Goal: Task Accomplishment & Management: Complete application form

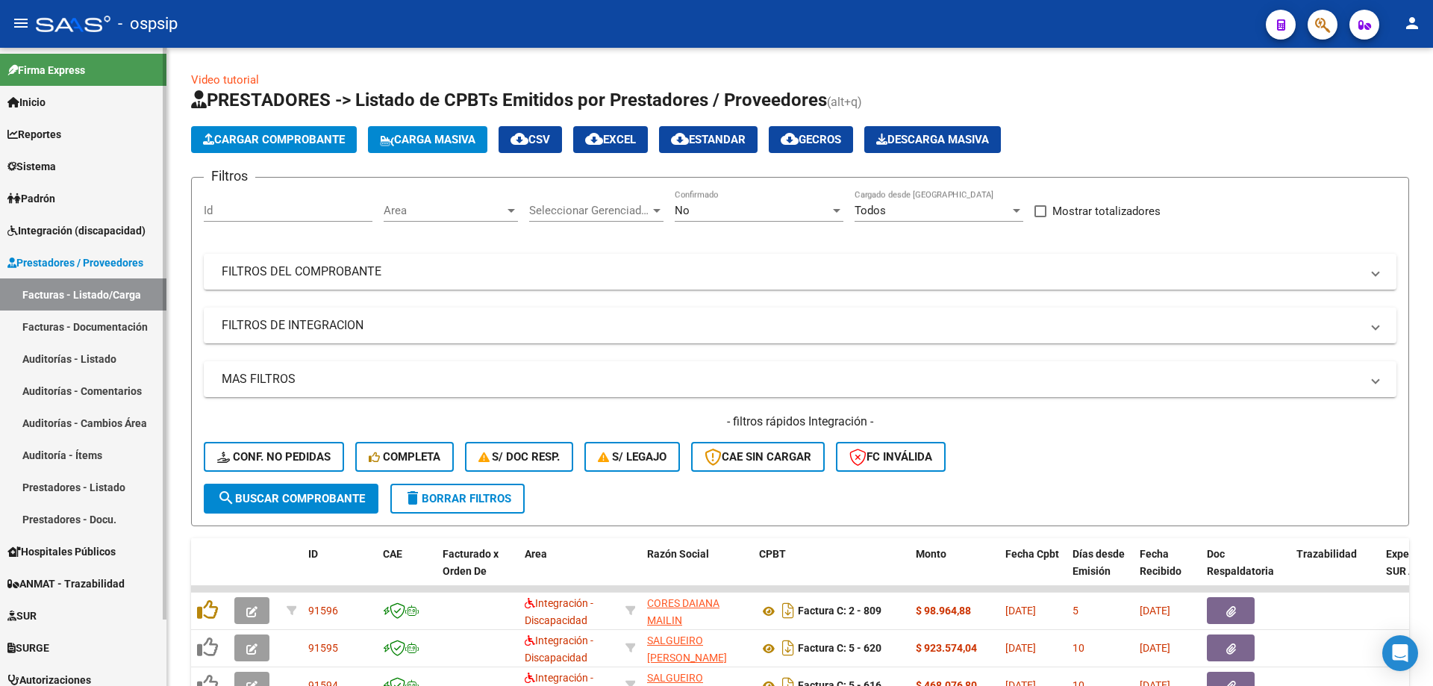
click at [103, 218] on link "Integración (discapacidad)" at bounding box center [83, 230] width 166 height 32
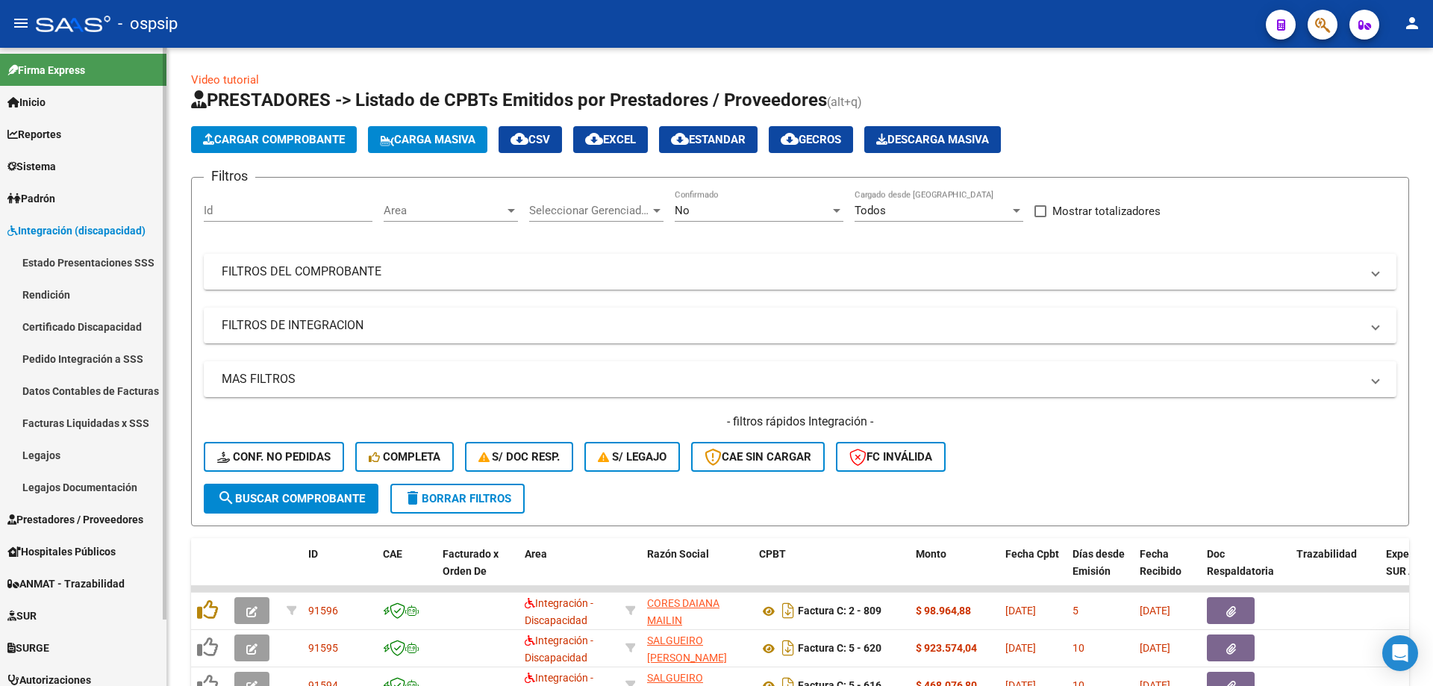
click at [71, 446] on link "Legajos" at bounding box center [83, 455] width 166 height 32
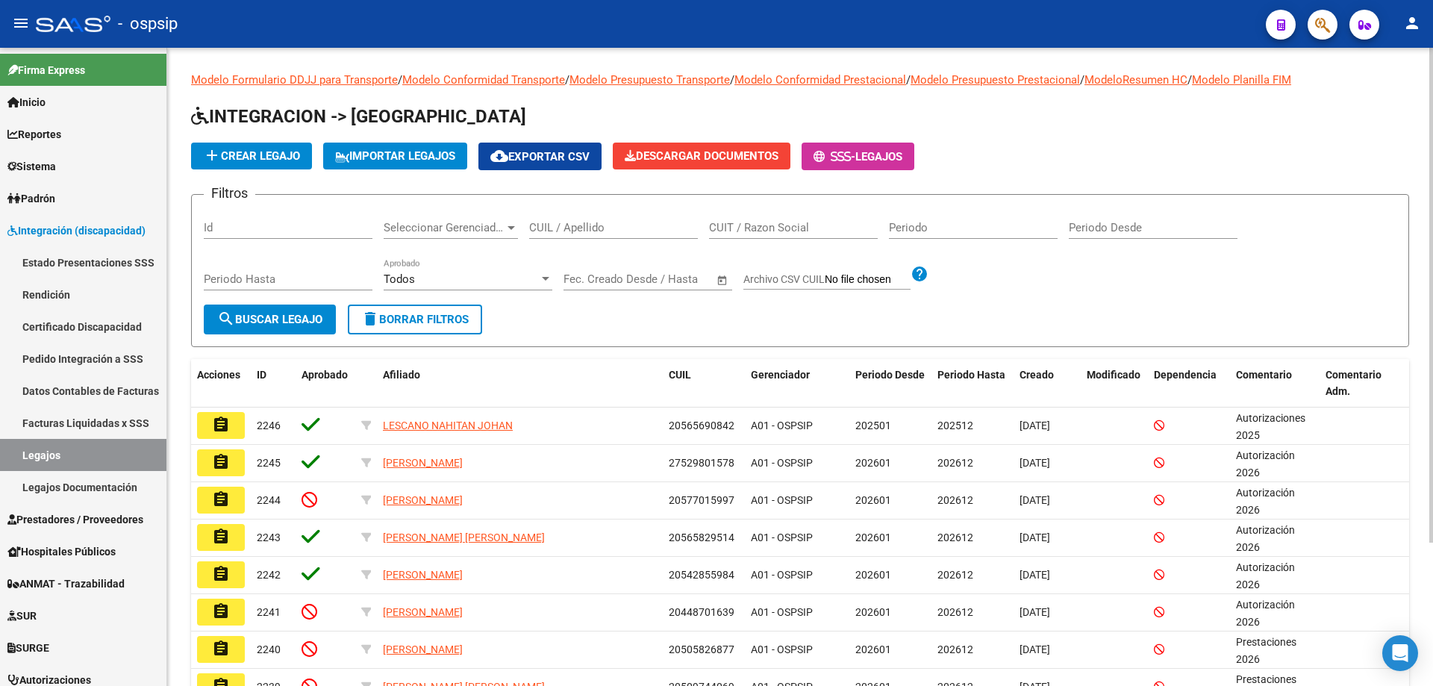
click at [648, 234] on input "CUIL / Apellido" at bounding box center [613, 227] width 169 height 13
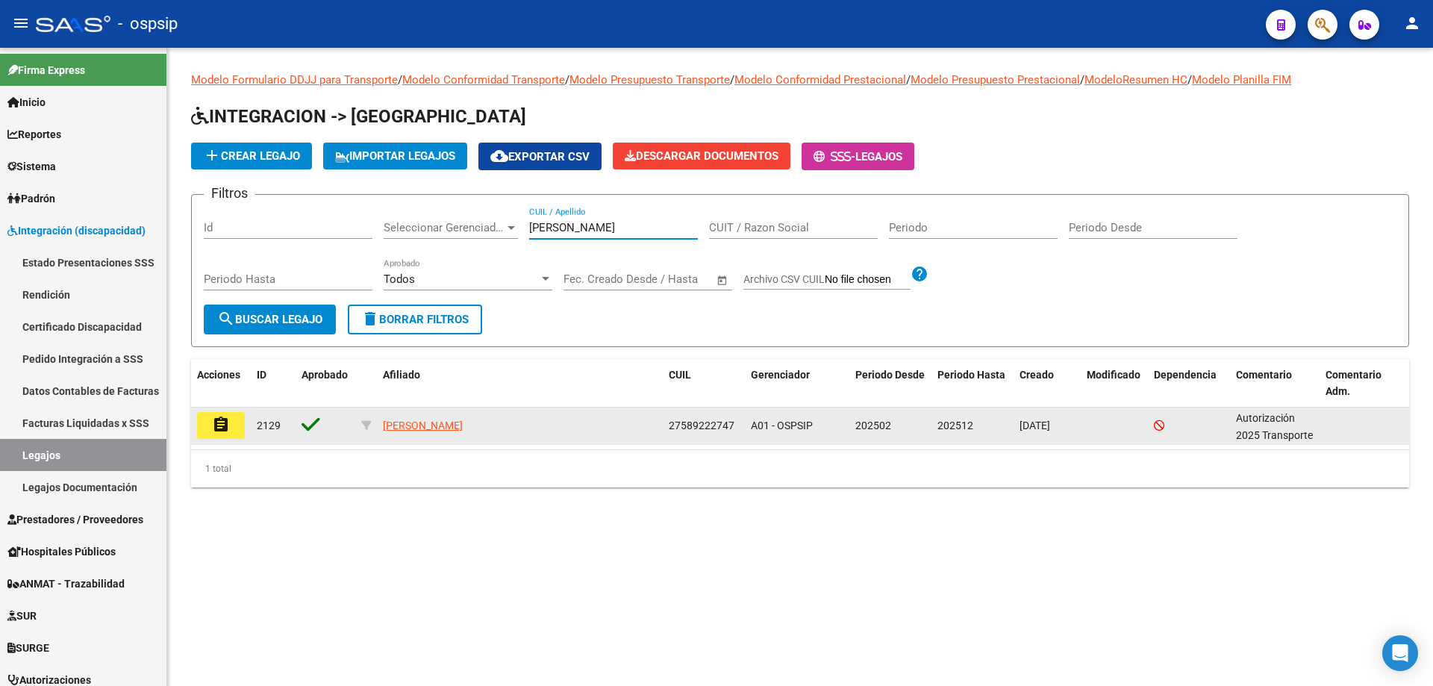
type input "fuenzalida"
click at [226, 432] on mat-icon "assignment" at bounding box center [221, 425] width 18 height 18
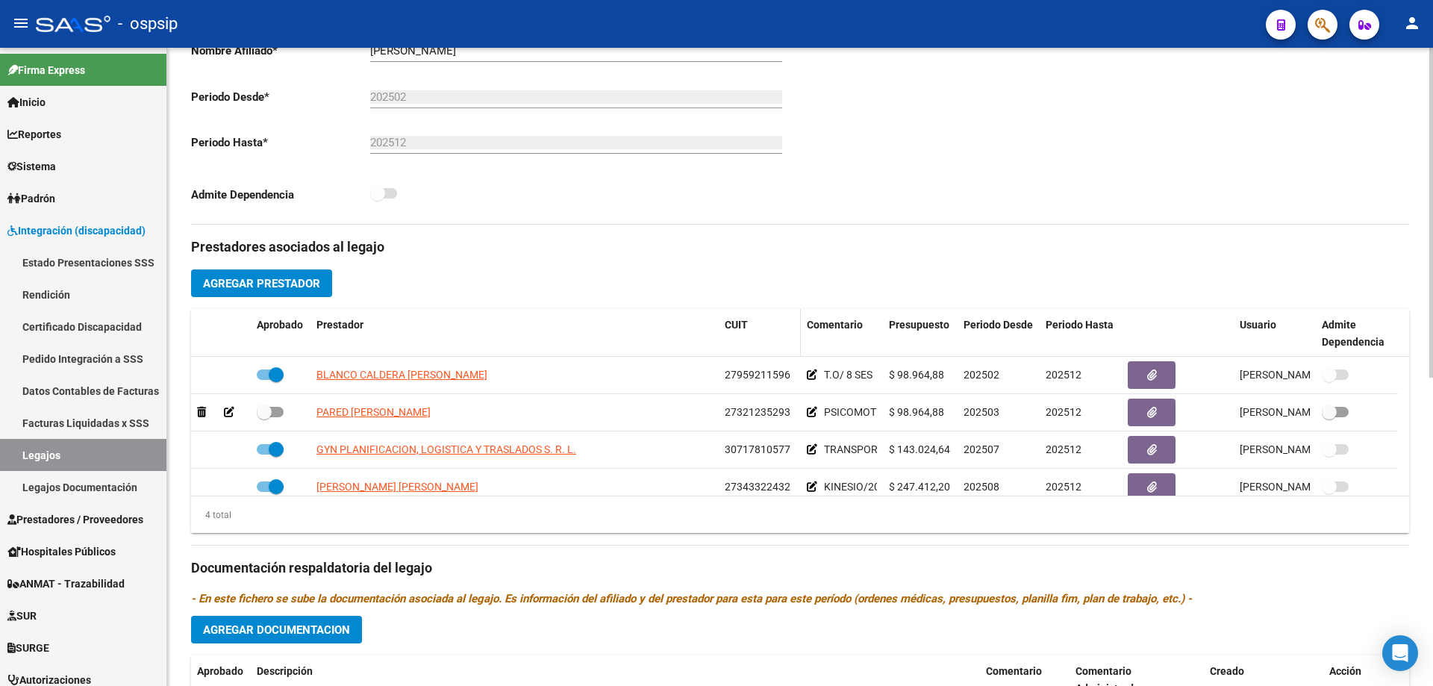
scroll to position [373, 0]
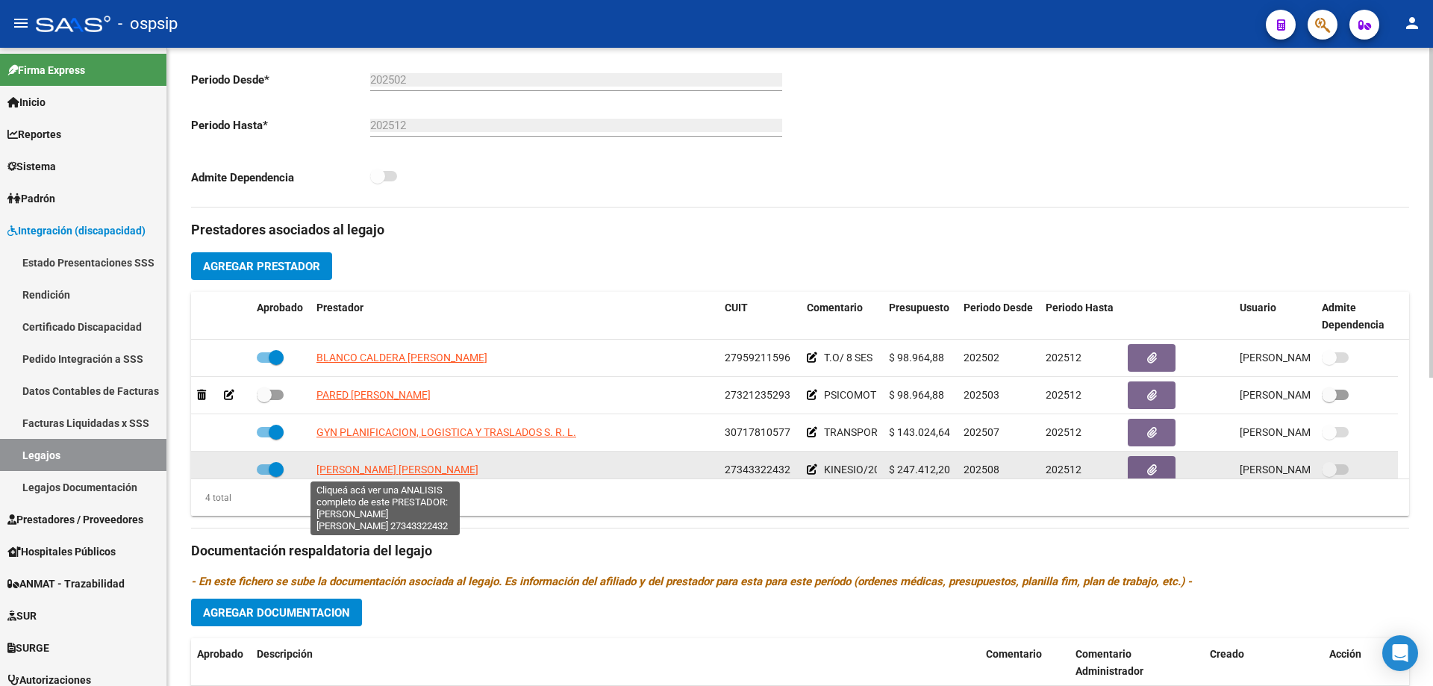
click at [414, 470] on span "[PERSON_NAME] [PERSON_NAME]" at bounding box center [398, 470] width 162 height 12
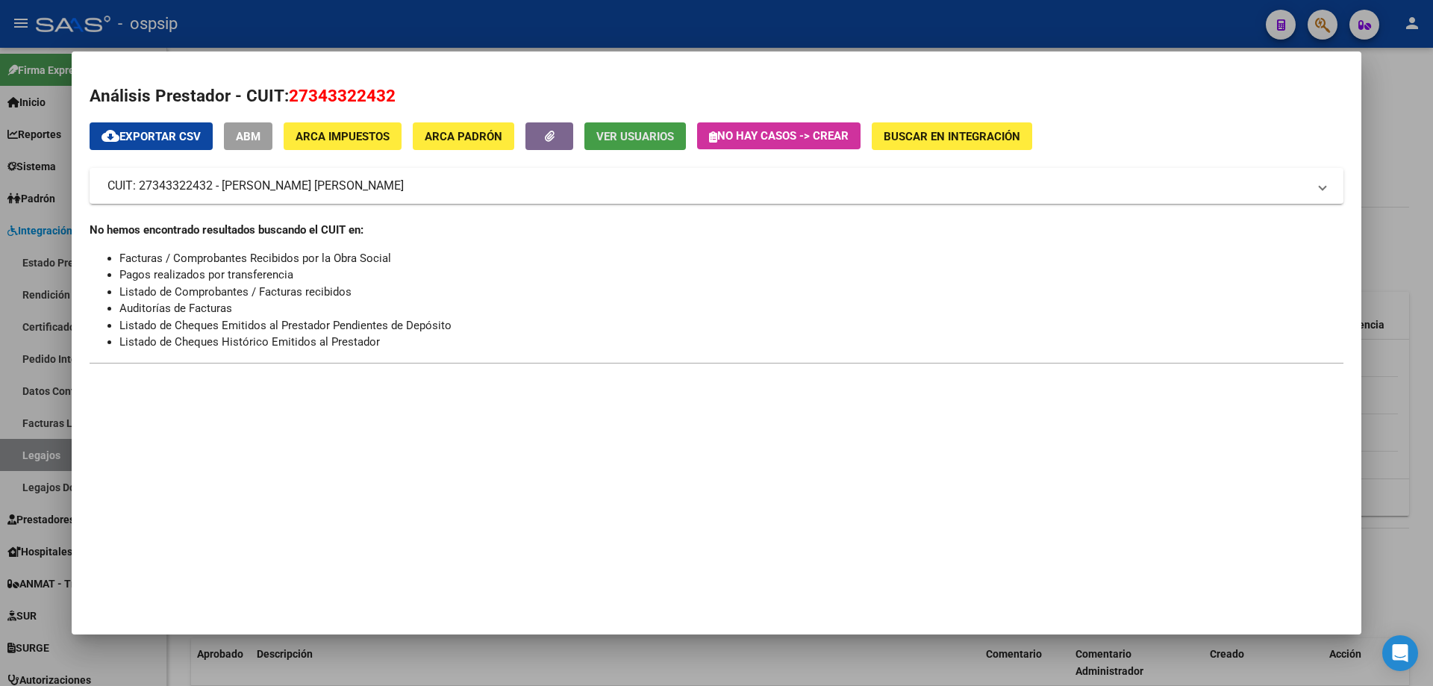
click at [622, 139] on span "Ver Usuarios" at bounding box center [636, 136] width 78 height 13
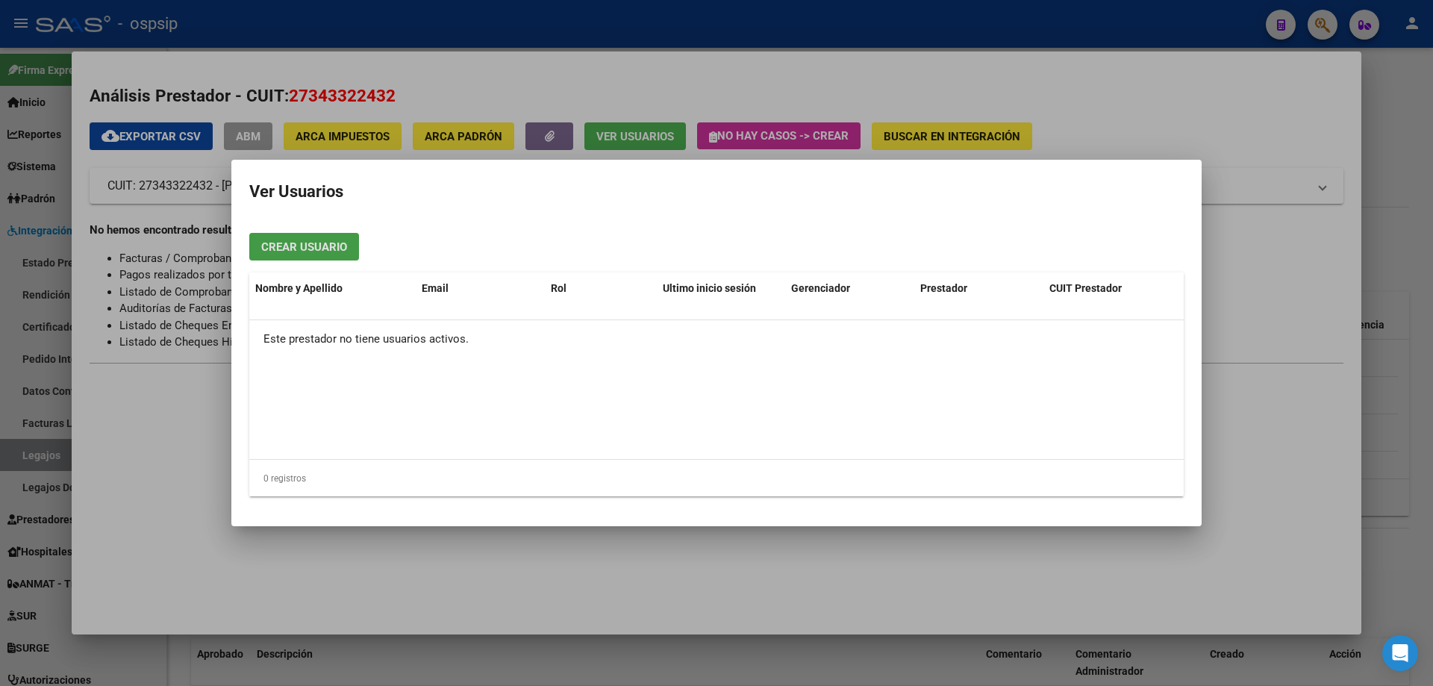
click at [255, 31] on div at bounding box center [716, 343] width 1433 height 686
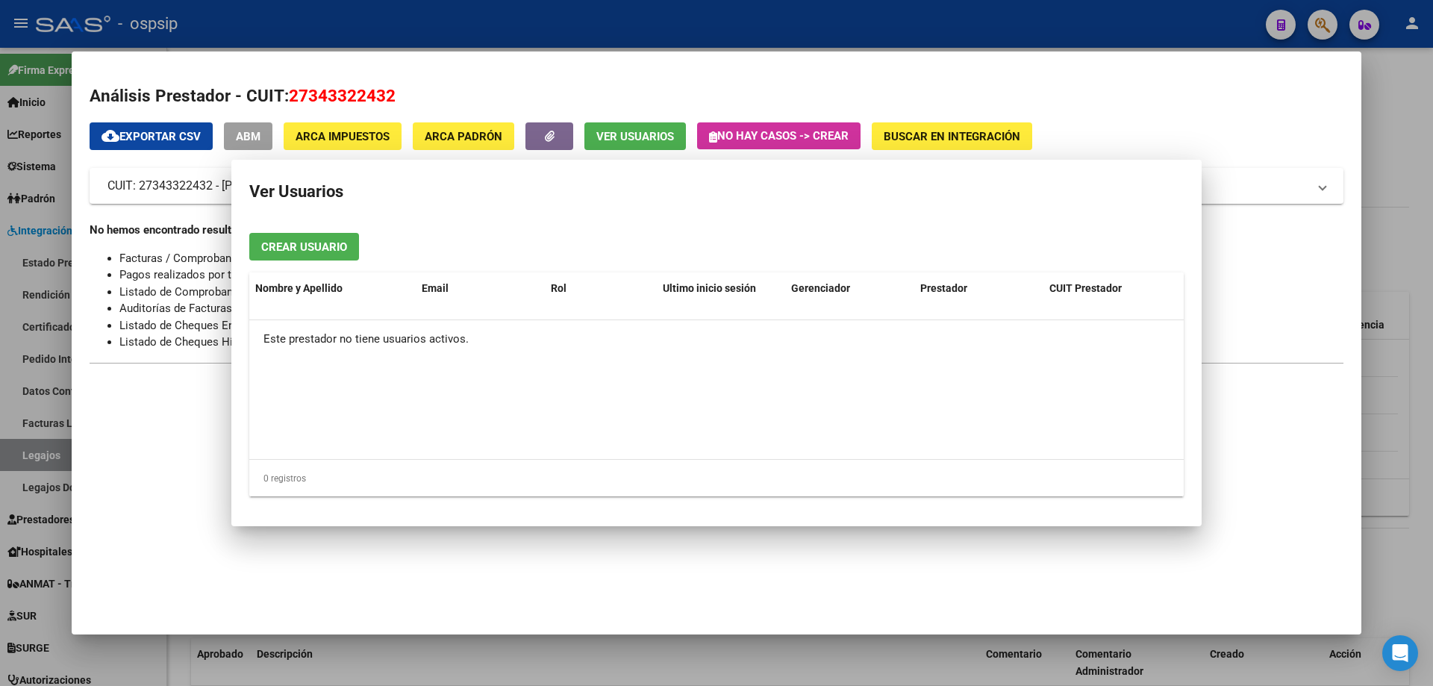
click at [255, 31] on div at bounding box center [716, 343] width 1433 height 686
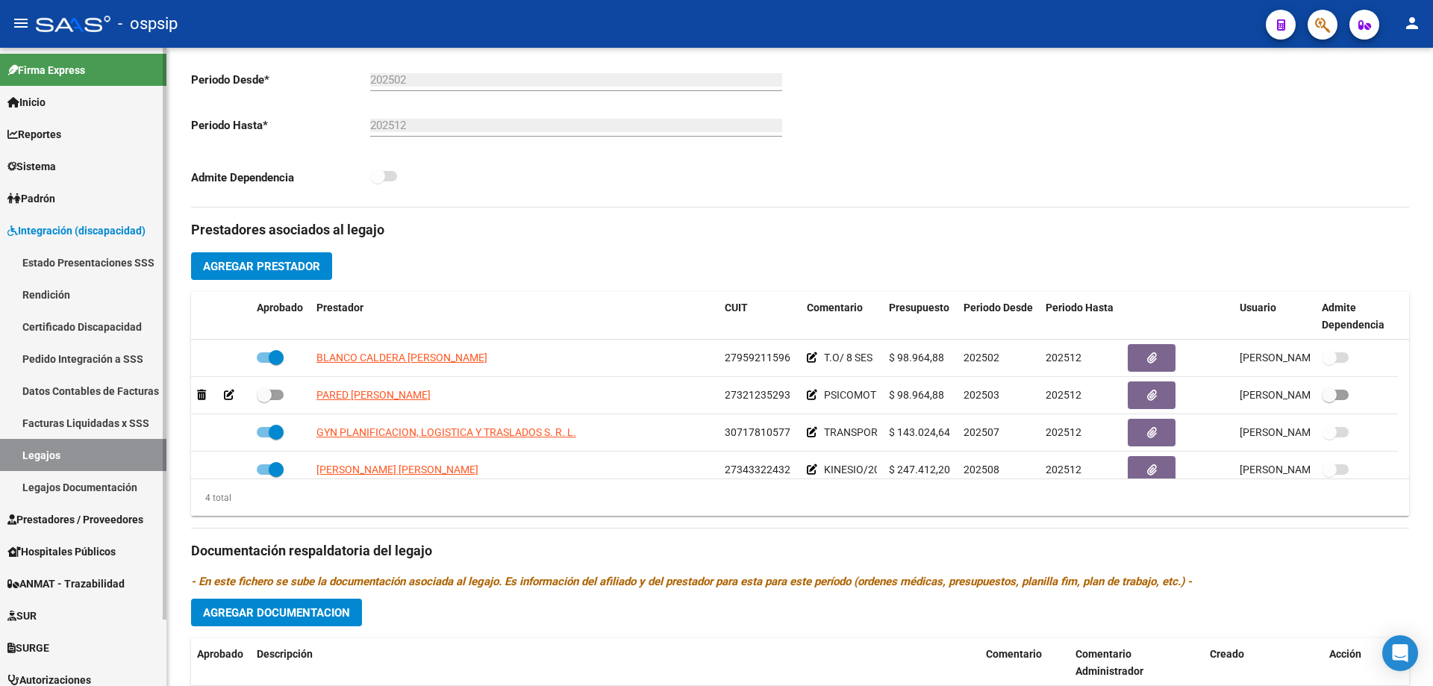
click at [55, 452] on link "Legajos" at bounding box center [83, 455] width 166 height 32
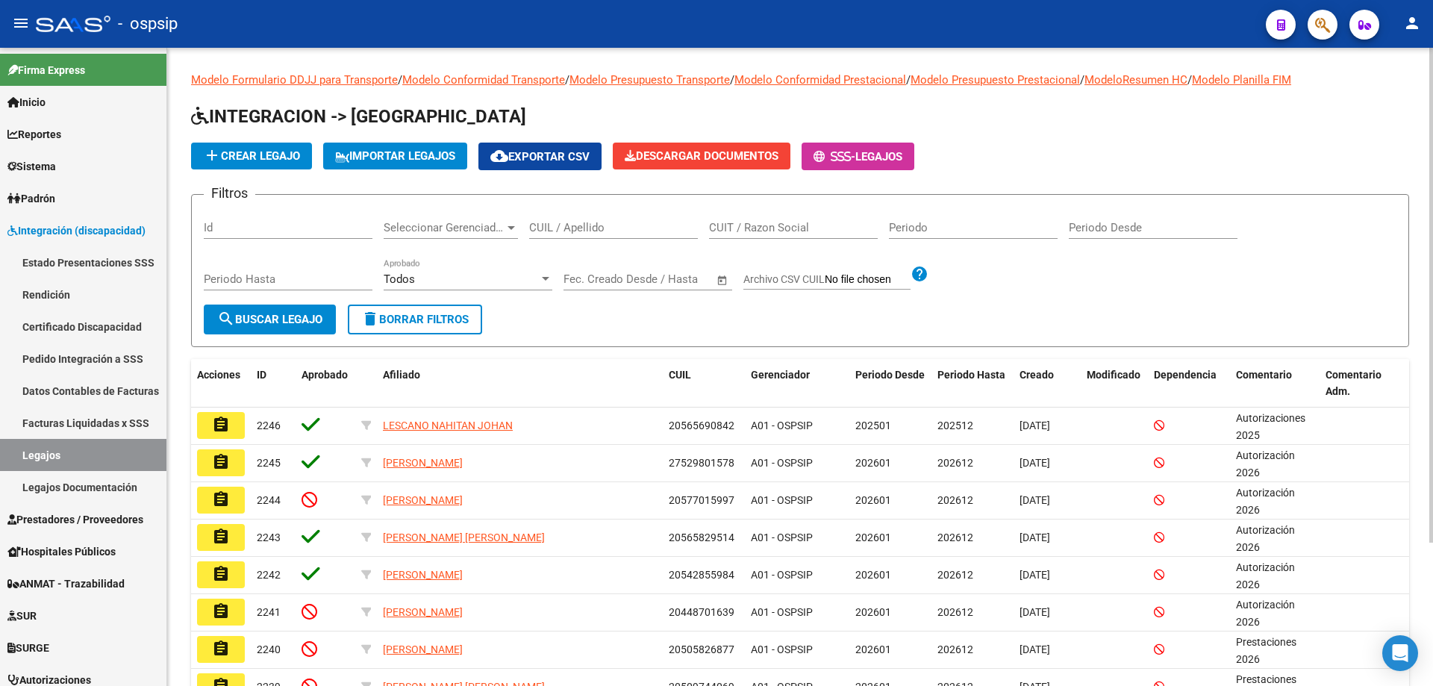
drag, startPoint x: 582, startPoint y: 226, endPoint x: 616, endPoint y: 281, distance: 64.4
click at [616, 281] on div "Filtros Id Seleccionar Gerenciador Seleccionar Gerenciador CUIL / Apellido CUIT…" at bounding box center [800, 256] width 1193 height 98
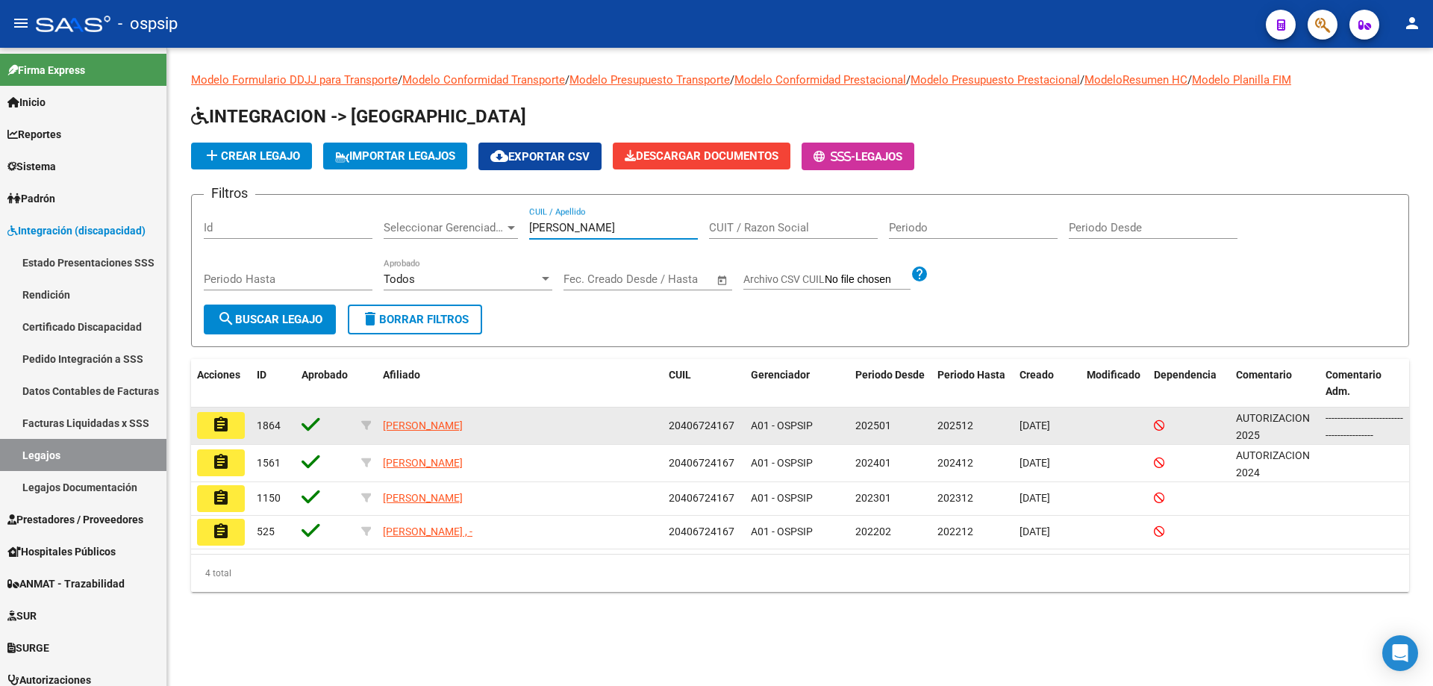
type input "branco"
click at [215, 420] on mat-icon "assignment" at bounding box center [221, 425] width 18 height 18
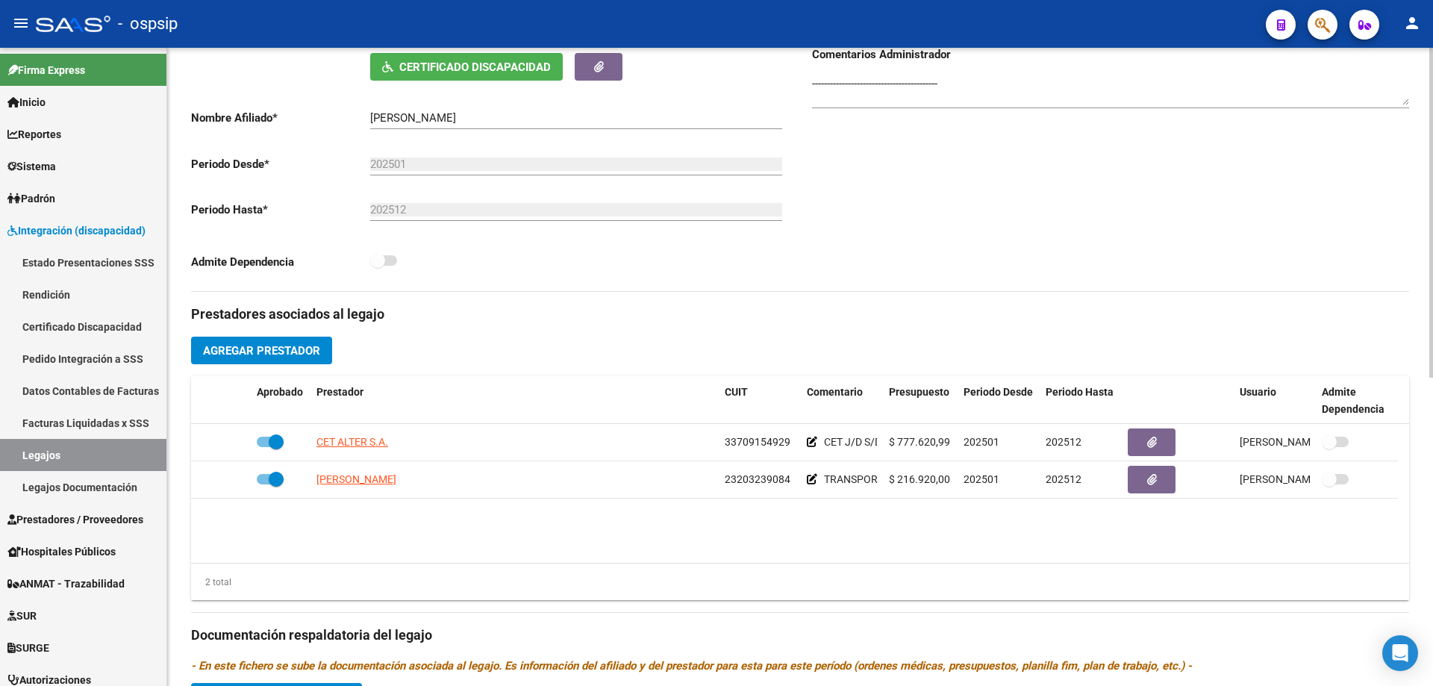
scroll to position [299, 0]
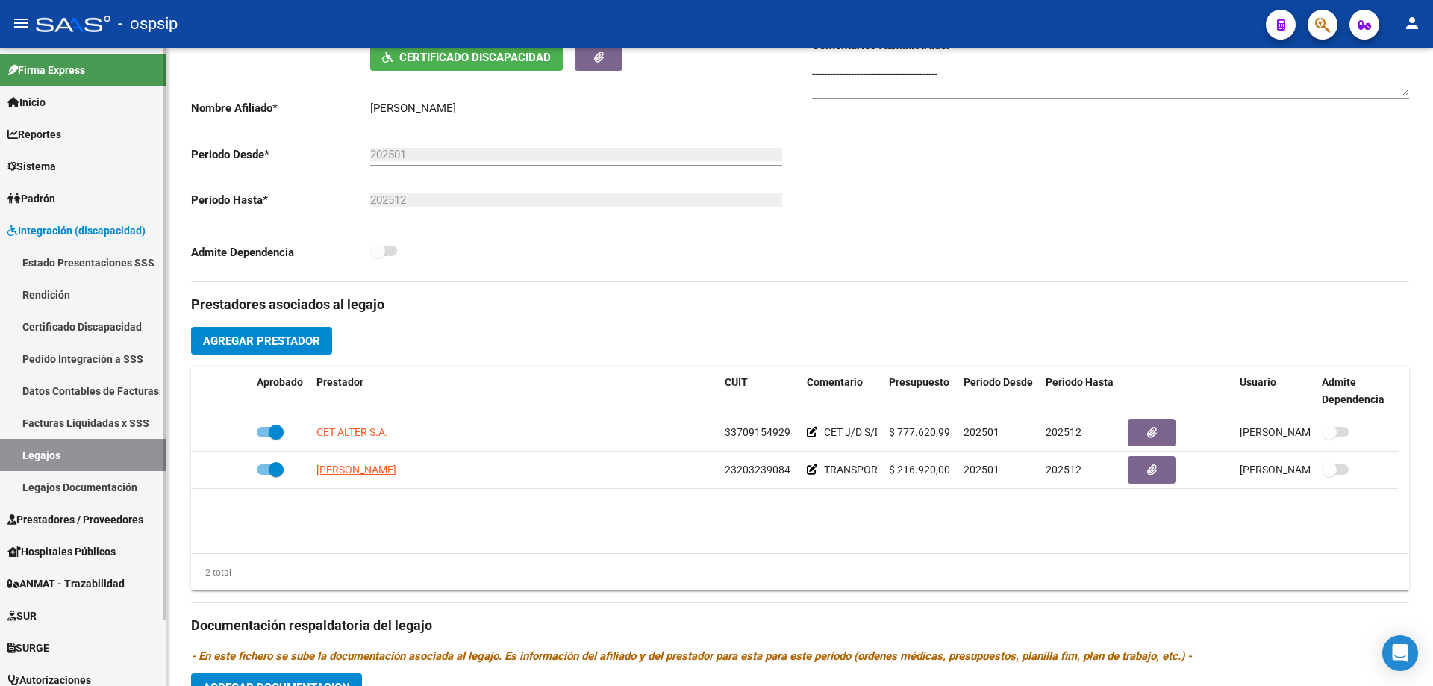
click at [90, 455] on link "Legajos" at bounding box center [83, 455] width 166 height 32
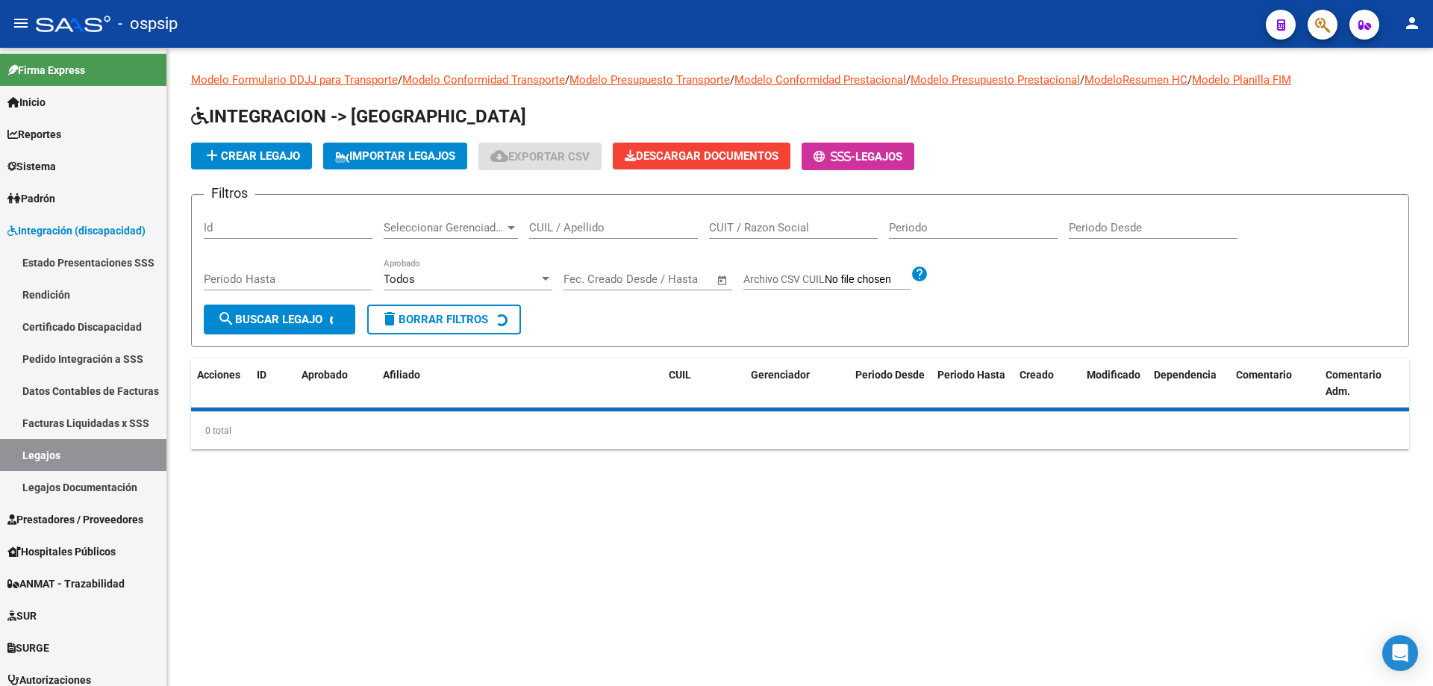
click at [601, 218] on div "CUIL / Apellido" at bounding box center [613, 223] width 169 height 32
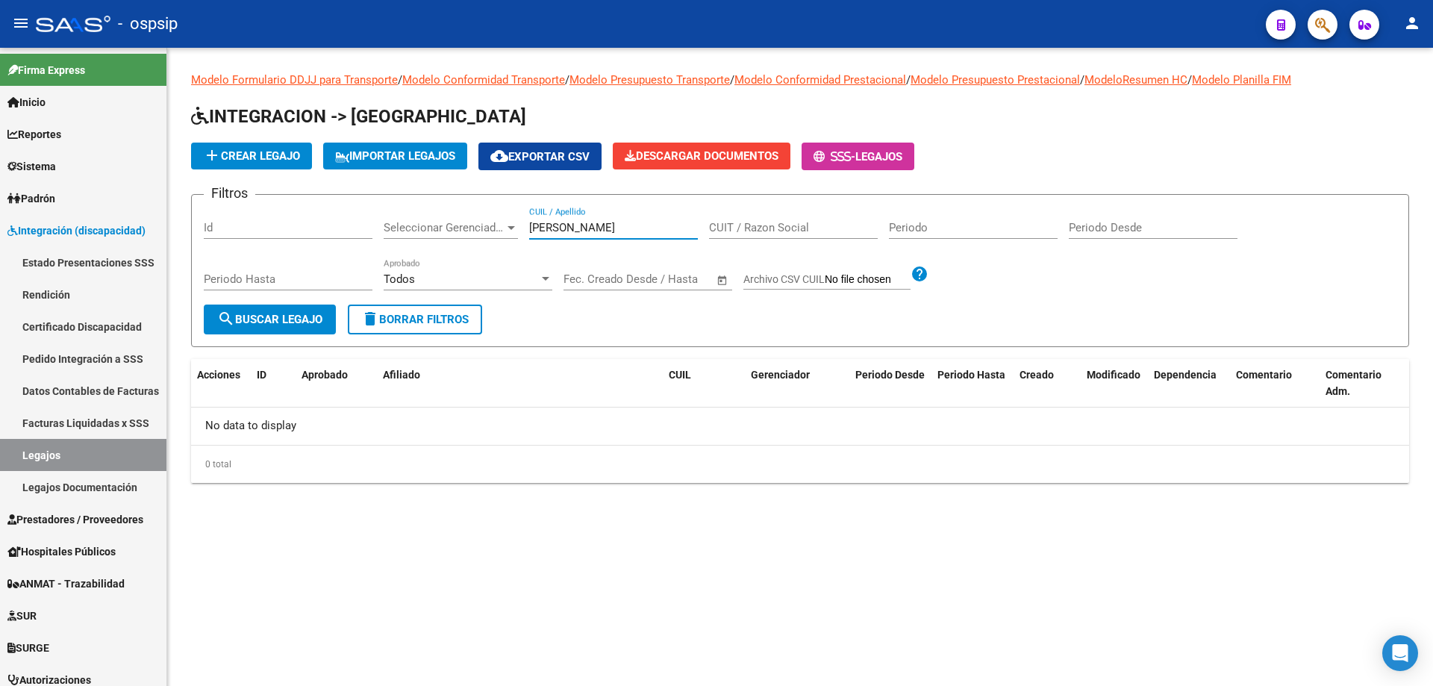
type input "weiss"
drag, startPoint x: 607, startPoint y: 224, endPoint x: 579, endPoint y: 214, distance: 29.5
click at [579, 214] on div "weiss CUIL / Apellido" at bounding box center [613, 223] width 169 height 32
click at [542, 225] on input "weiss" at bounding box center [613, 227] width 169 height 13
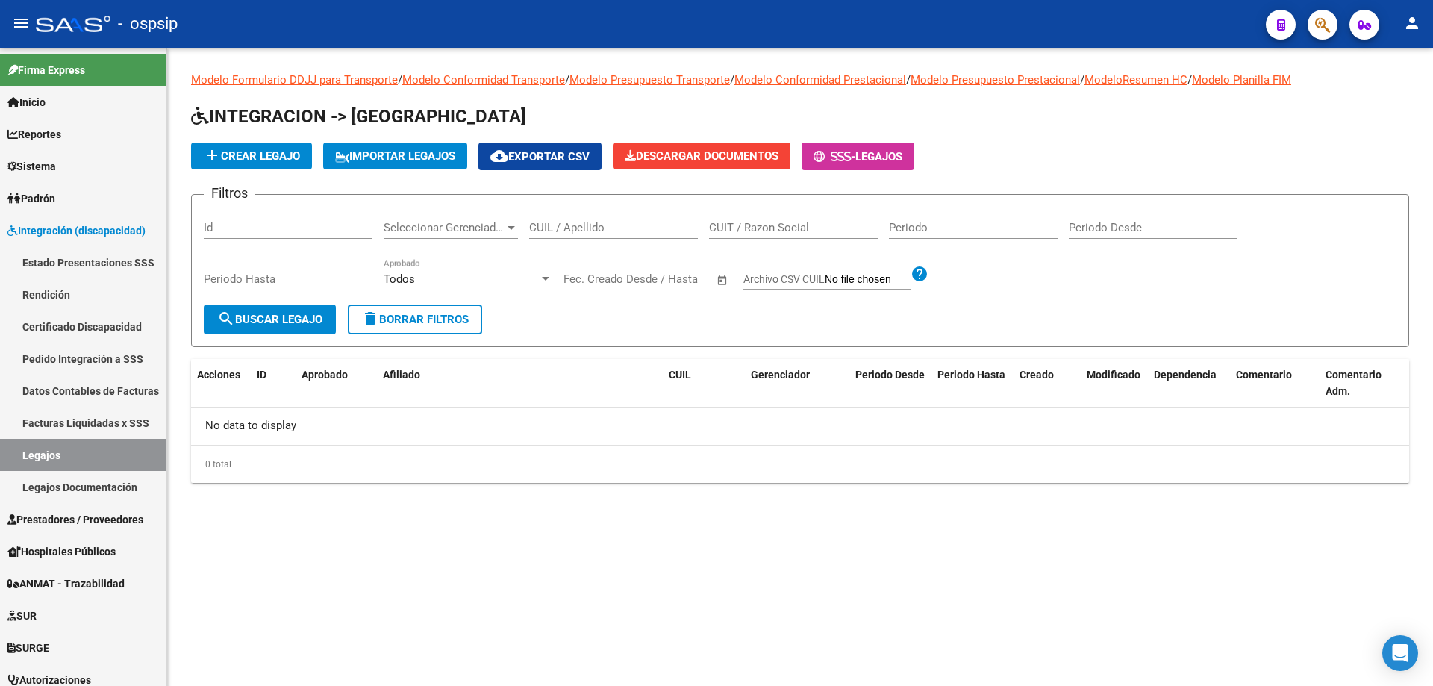
click at [459, 94] on div "Modelo Formulario DDJJ para Transporte / Modelo Conformidad Transporte / Modelo…" at bounding box center [800, 277] width 1218 height 411
click at [626, 213] on div "CUIL / Apellido" at bounding box center [613, 223] width 169 height 32
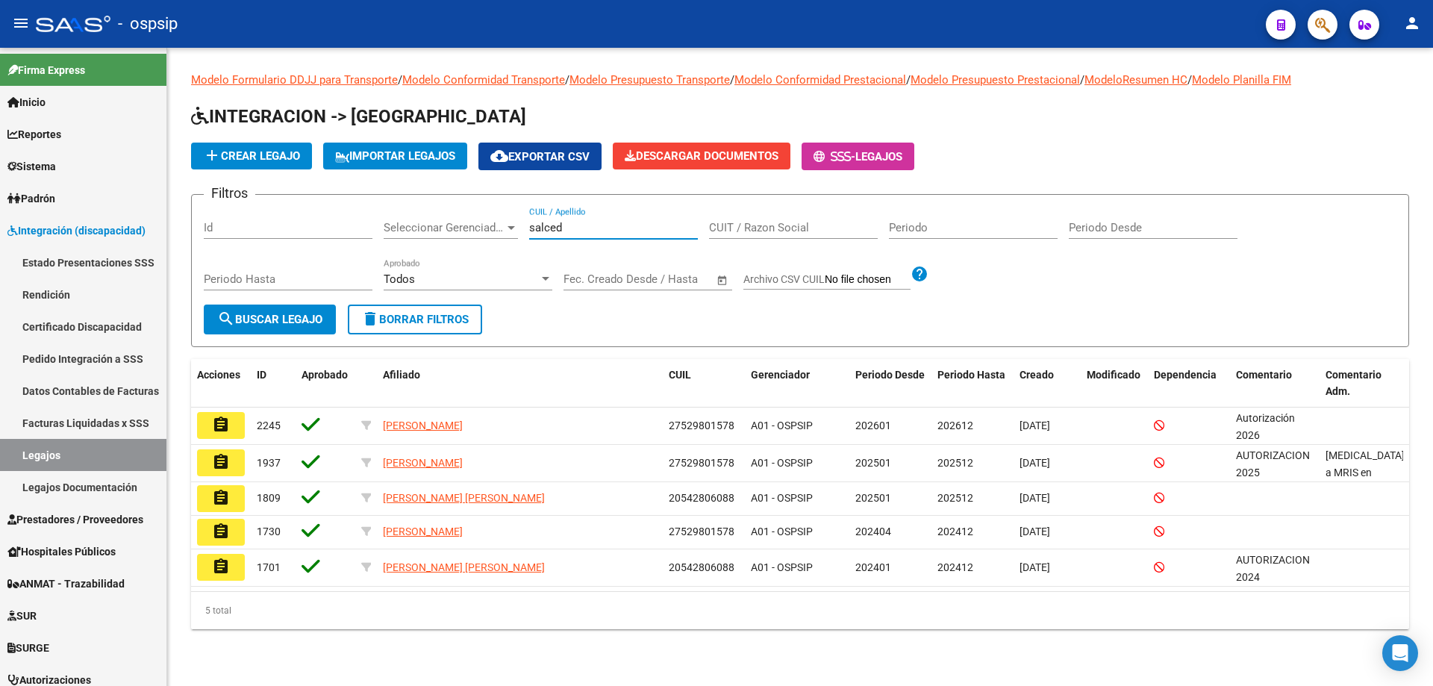
click at [604, 223] on input "salced" at bounding box center [613, 227] width 169 height 13
click at [535, 229] on input "salcedo" at bounding box center [613, 227] width 169 height 13
click at [554, 227] on input "salcedo" at bounding box center [613, 227] width 169 height 13
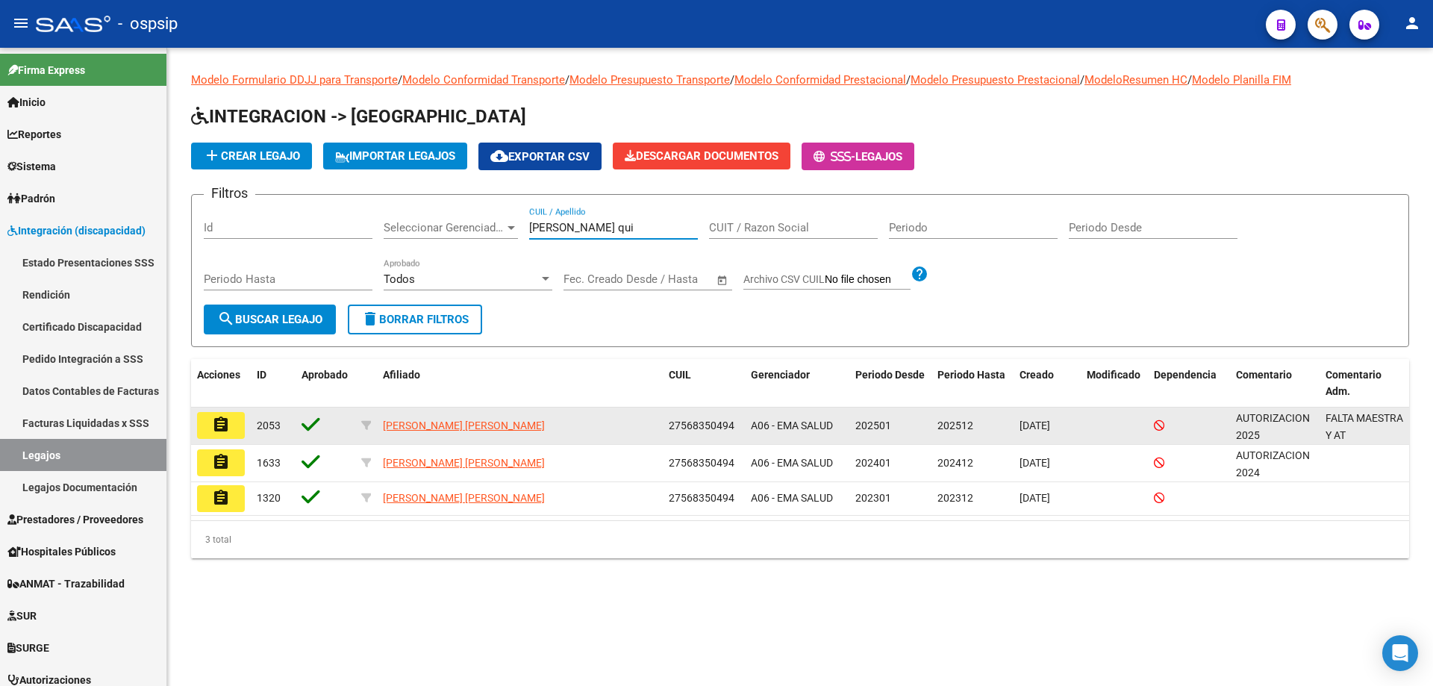
type input "lopez qui"
click at [220, 423] on mat-icon "assignment" at bounding box center [221, 425] width 18 height 18
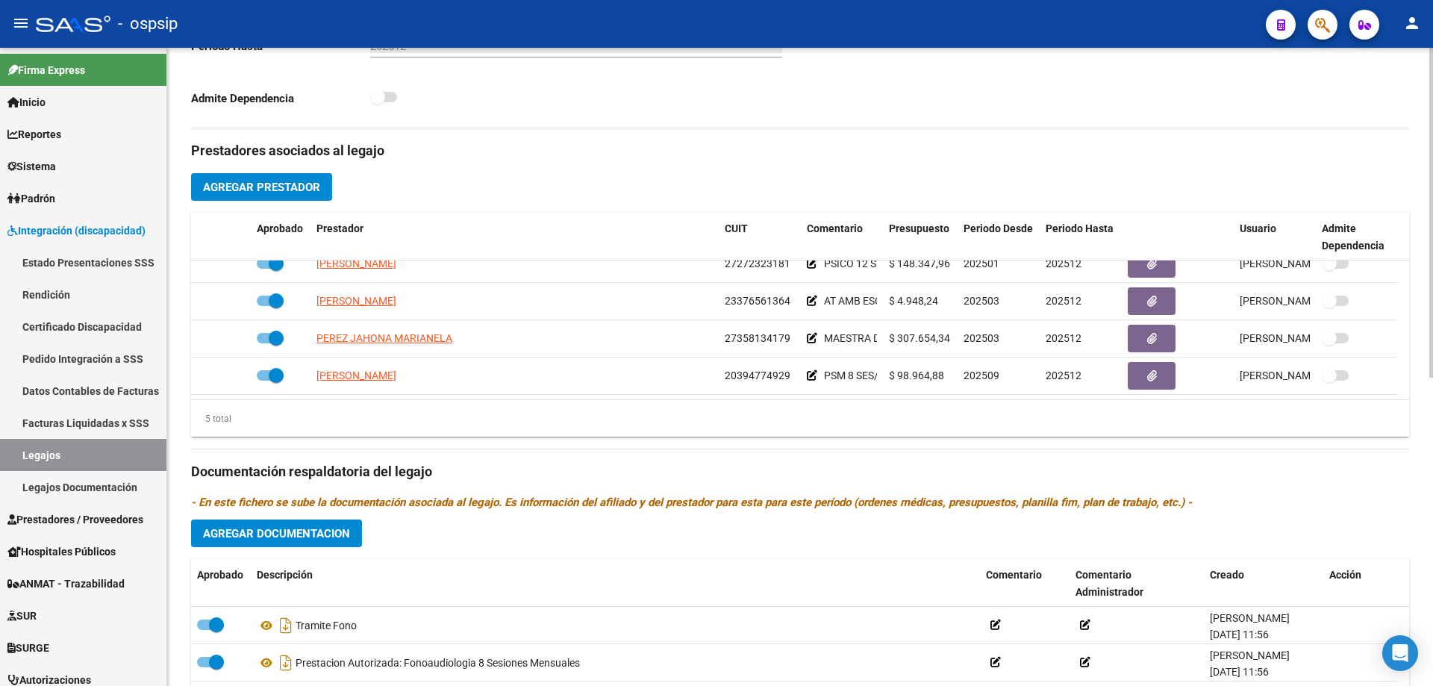
scroll to position [224, 0]
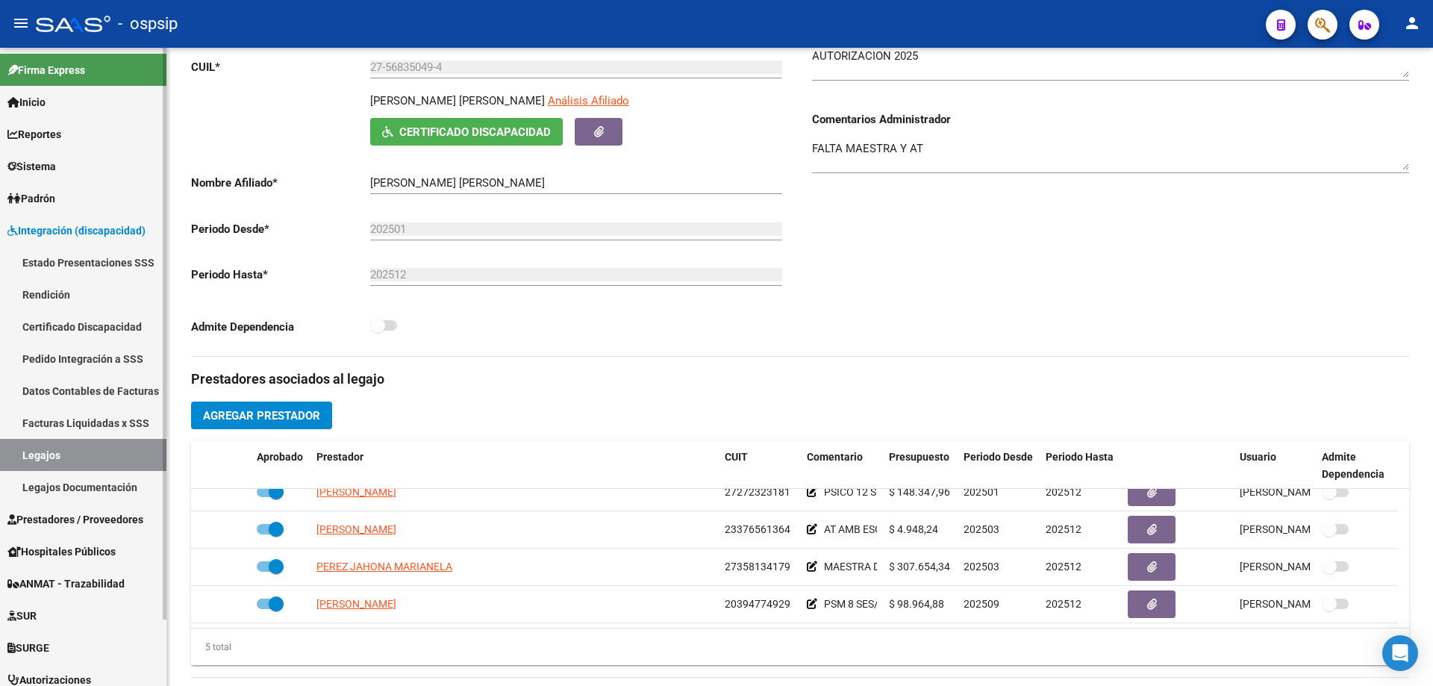
click at [118, 440] on link "Legajos" at bounding box center [83, 455] width 166 height 32
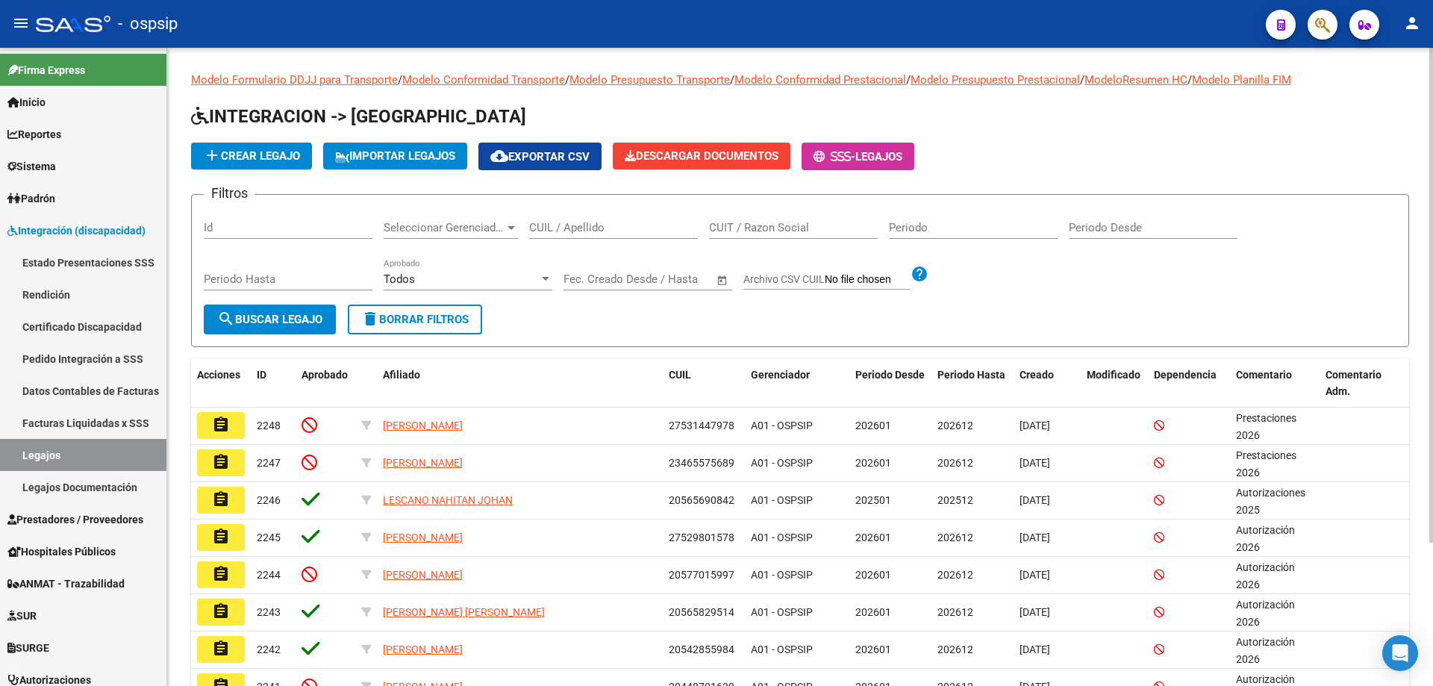
click at [579, 232] on input "CUIL / Apellido" at bounding box center [613, 227] width 169 height 13
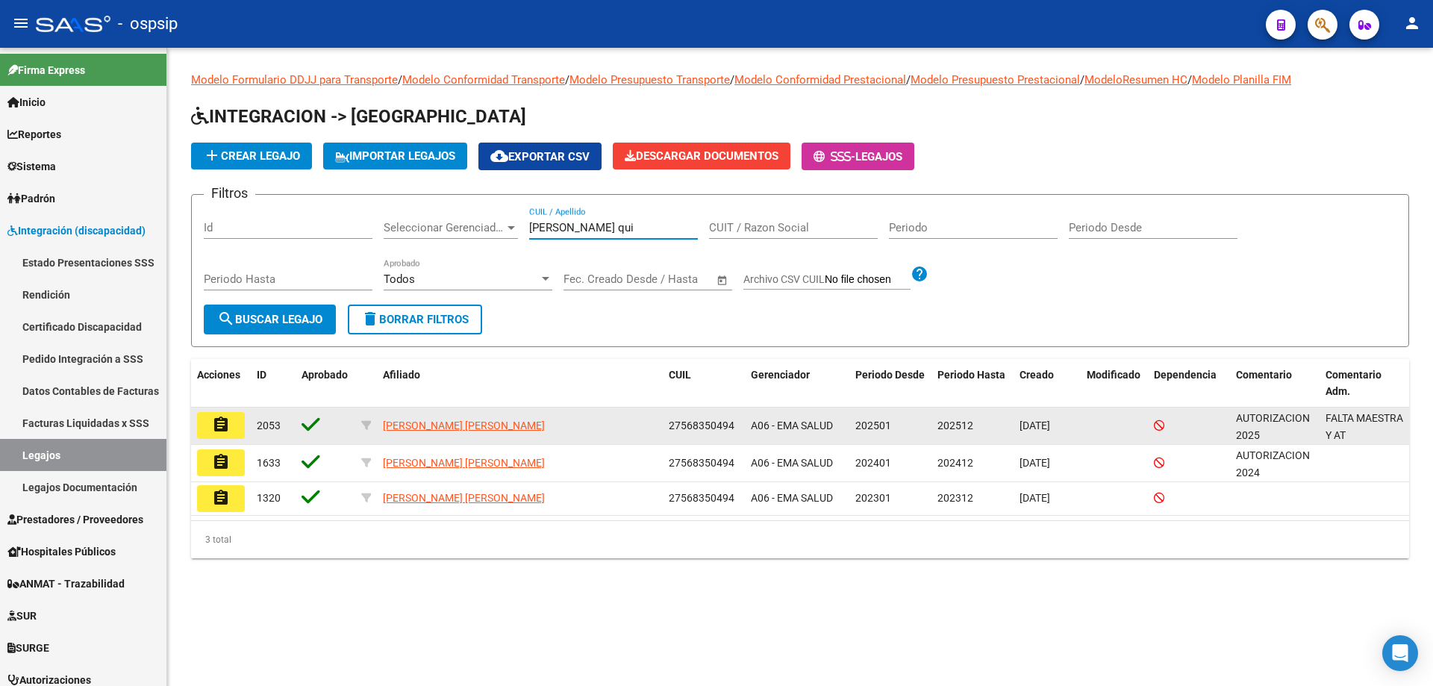
type input "lopez qui"
click at [236, 421] on button "assignment" at bounding box center [221, 425] width 48 height 27
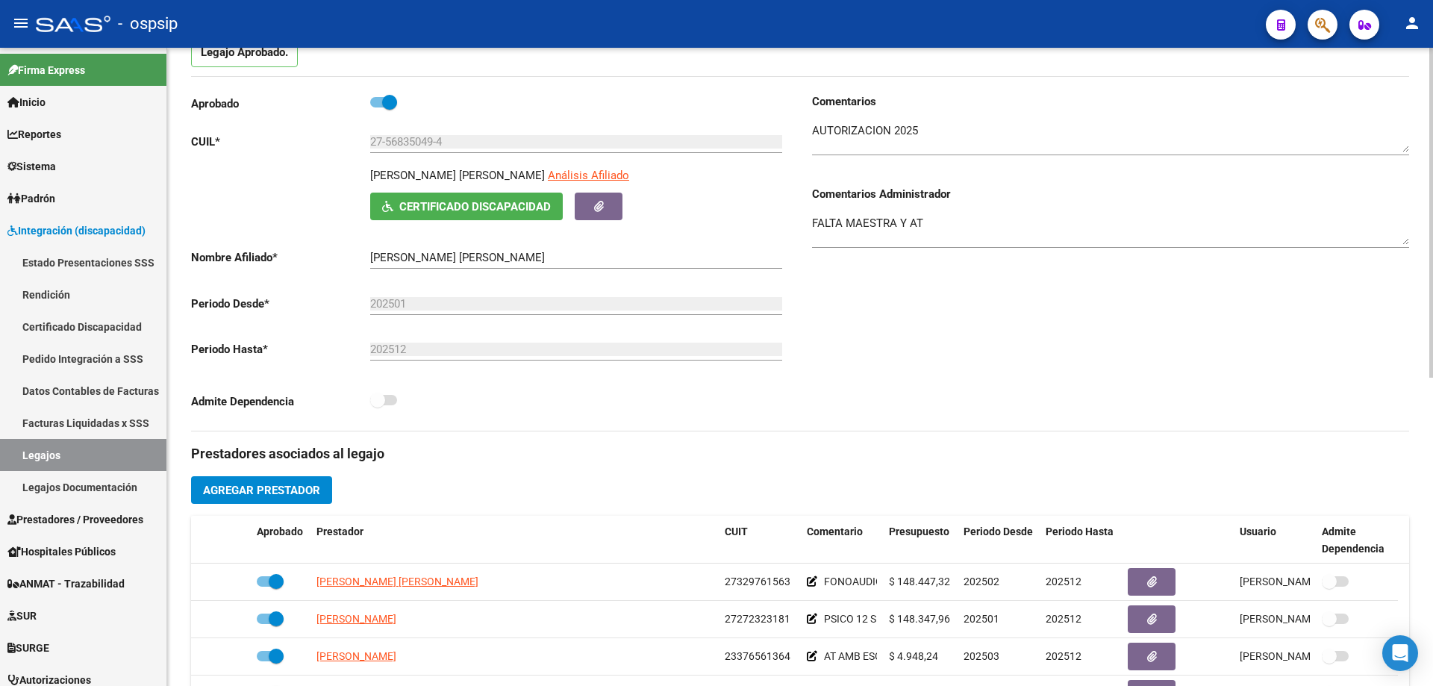
scroll to position [224, 0]
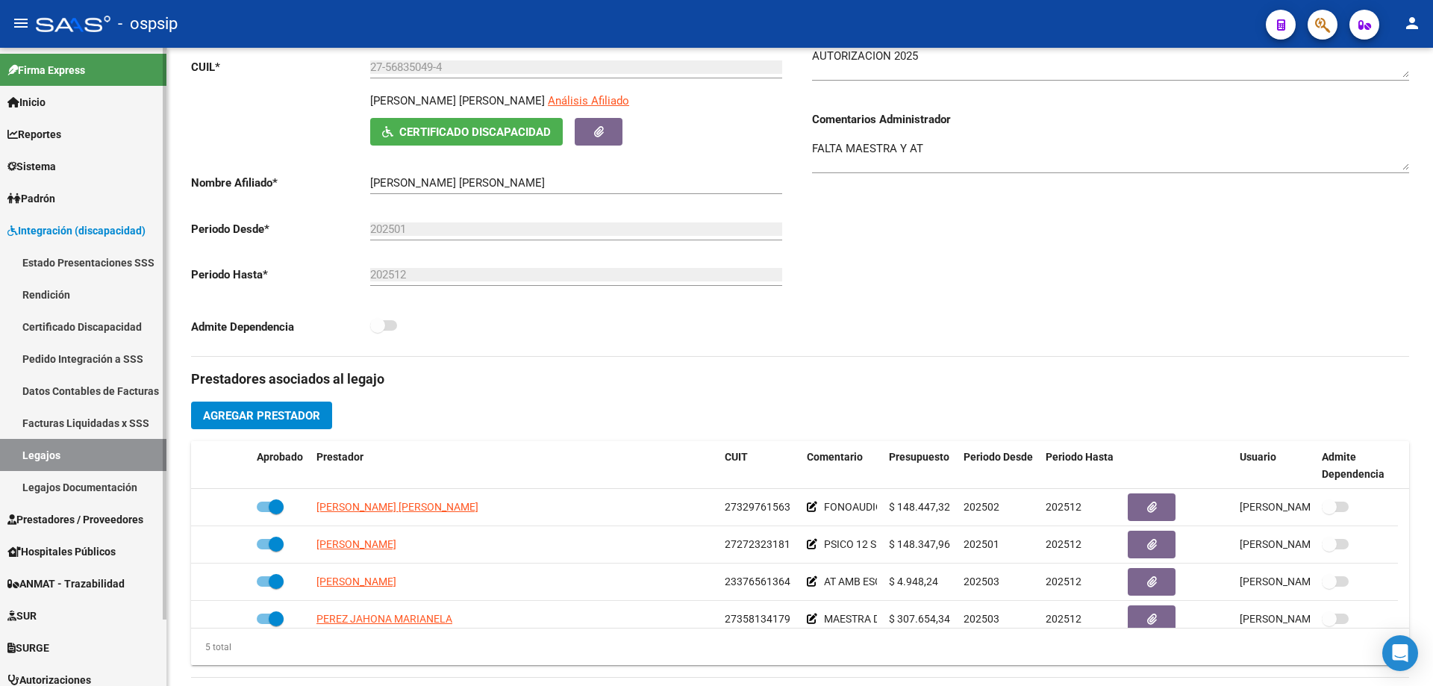
click at [96, 463] on link "Legajos" at bounding box center [83, 455] width 166 height 32
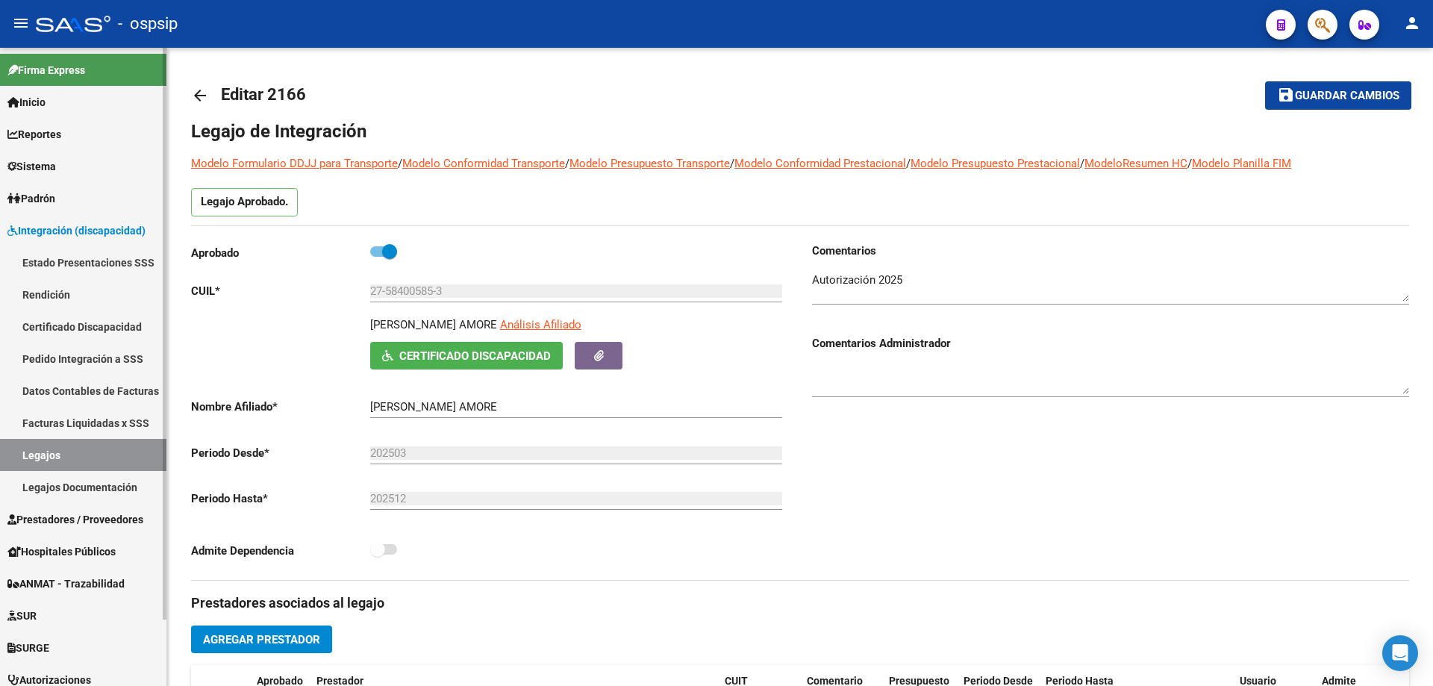
click at [90, 161] on link "Sistema" at bounding box center [83, 166] width 166 height 32
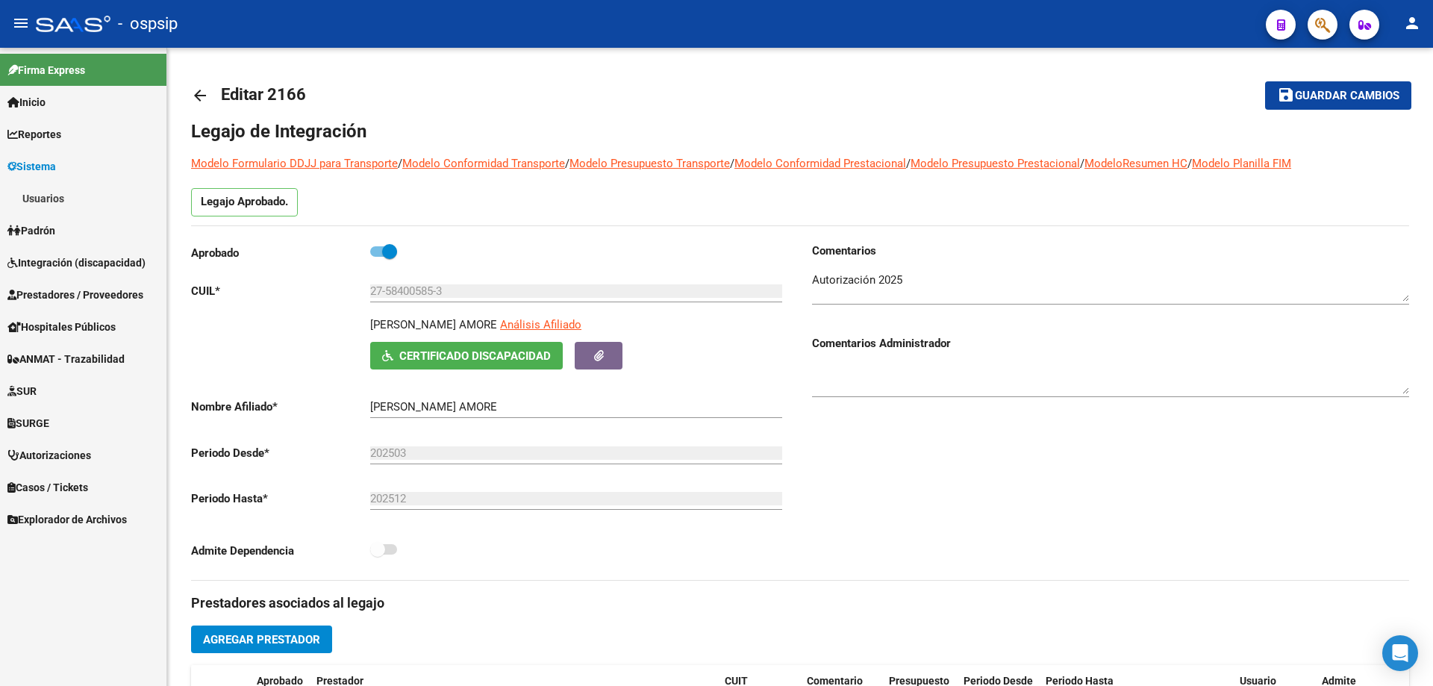
click at [71, 213] on link "Usuarios" at bounding box center [83, 198] width 166 height 32
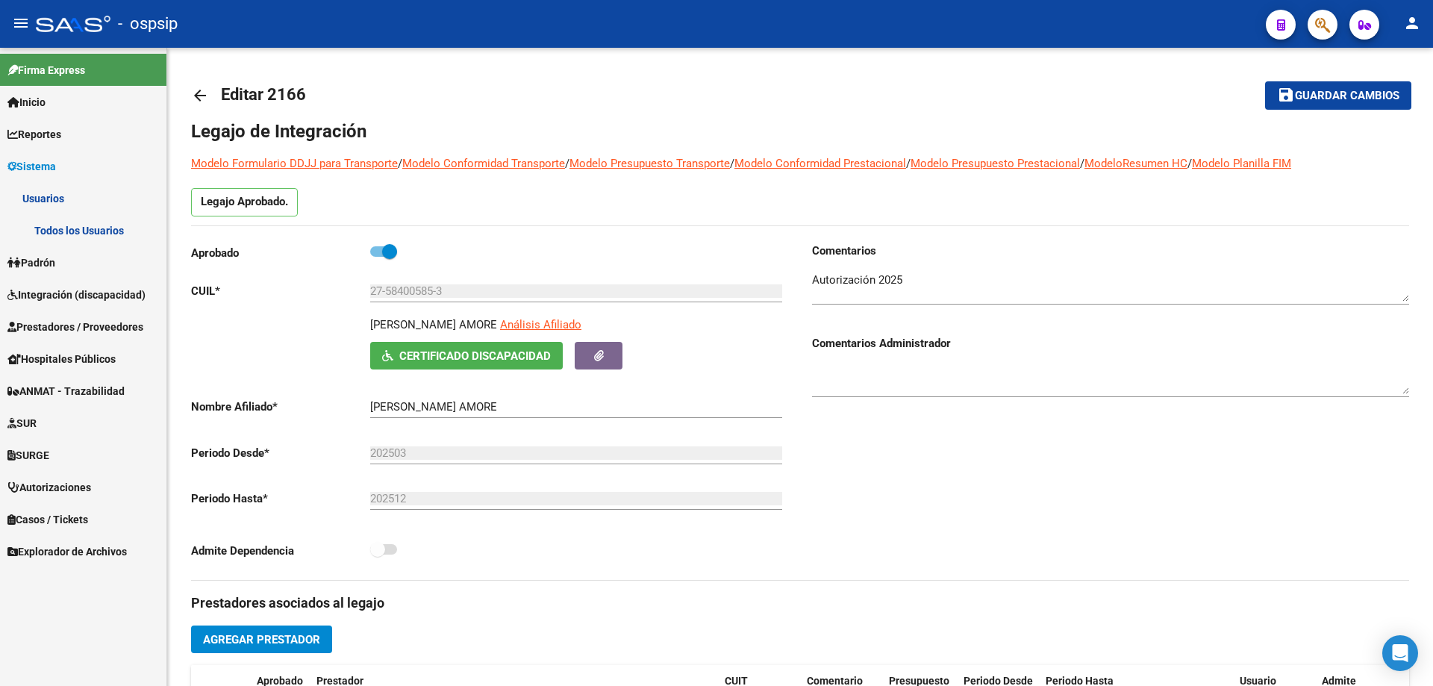
click at [88, 231] on link "Todos los Usuarios" at bounding box center [83, 230] width 166 height 32
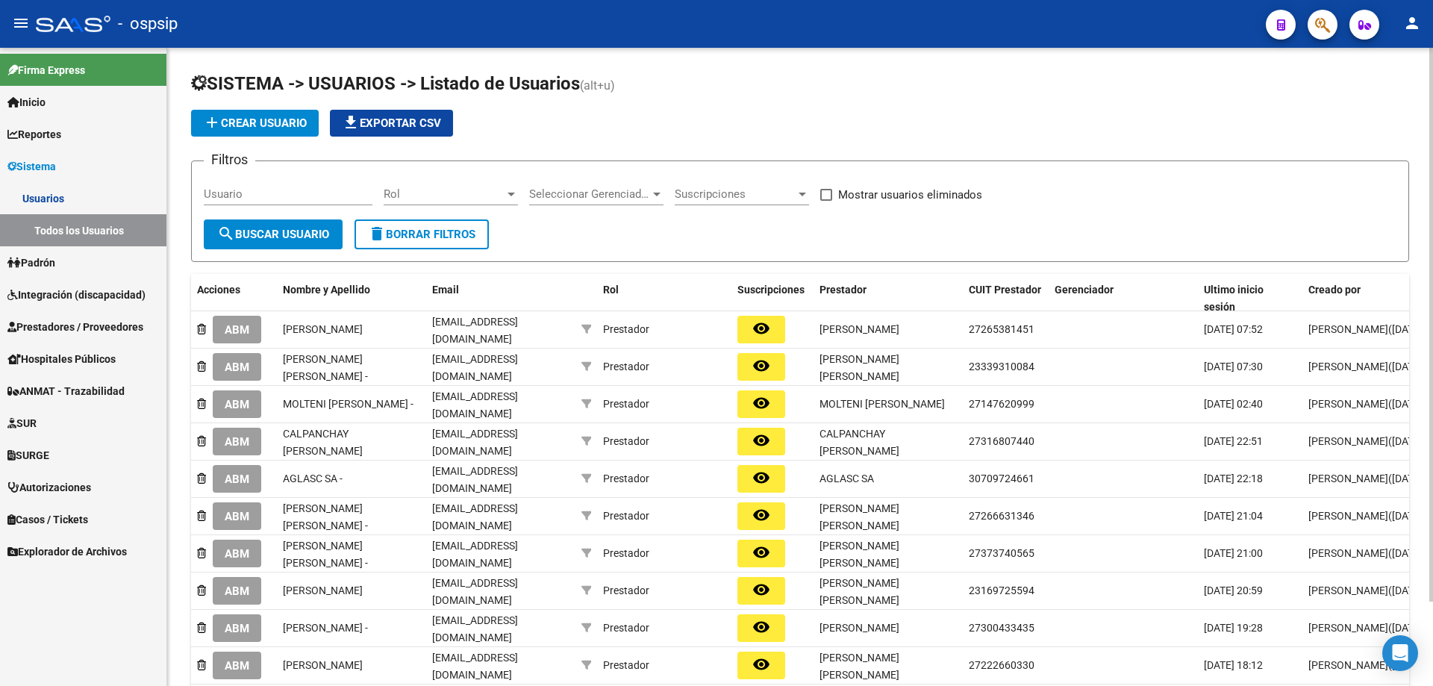
click at [291, 131] on button "add Crear Usuario" at bounding box center [255, 123] width 128 height 27
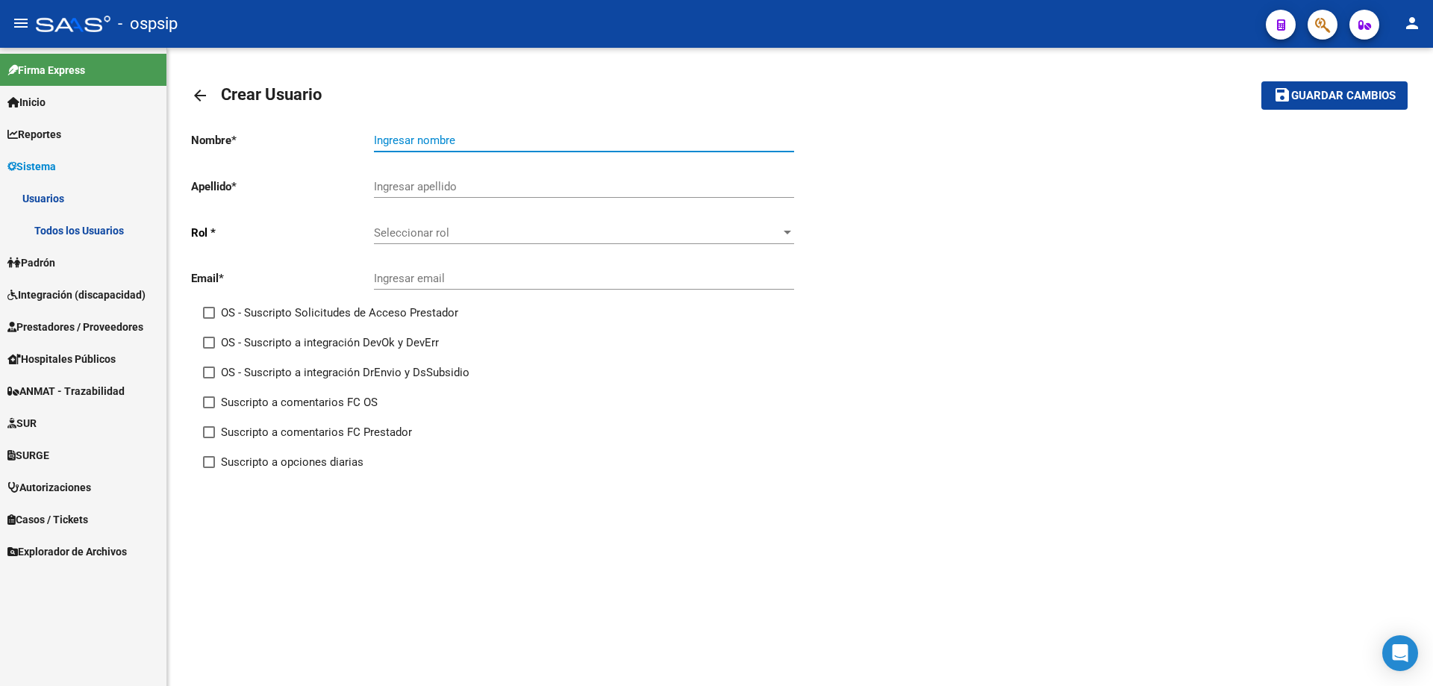
click at [472, 145] on input "Ingresar nombre" at bounding box center [584, 140] width 420 height 13
type input "f"
click at [375, 143] on input "[GEOGRAPHIC_DATA]" at bounding box center [584, 140] width 420 height 13
type input "[PERSON_NAME] [PERSON_NAME]"
click at [480, 183] on input "Ingresar apellido" at bounding box center [584, 186] width 420 height 13
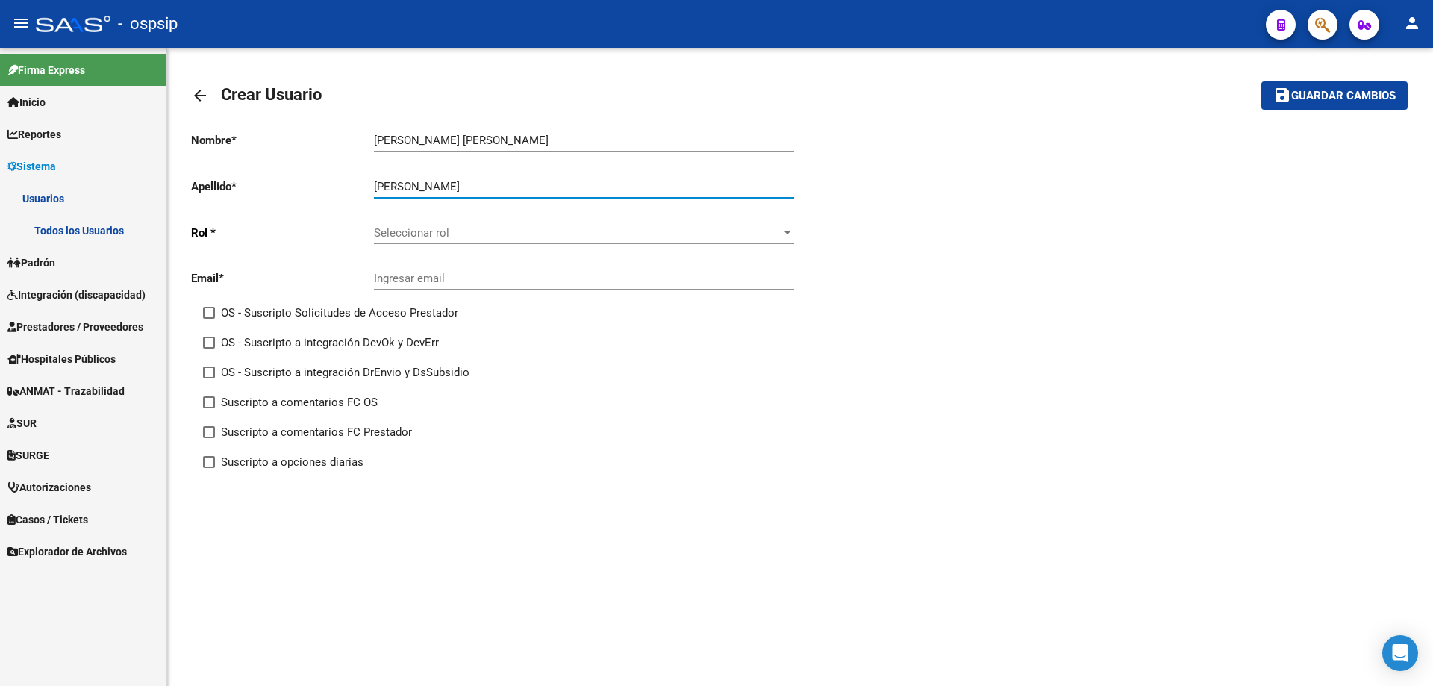
type input "[PERSON_NAME]"
click at [432, 231] on span "Seleccionar rol" at bounding box center [577, 232] width 407 height 13
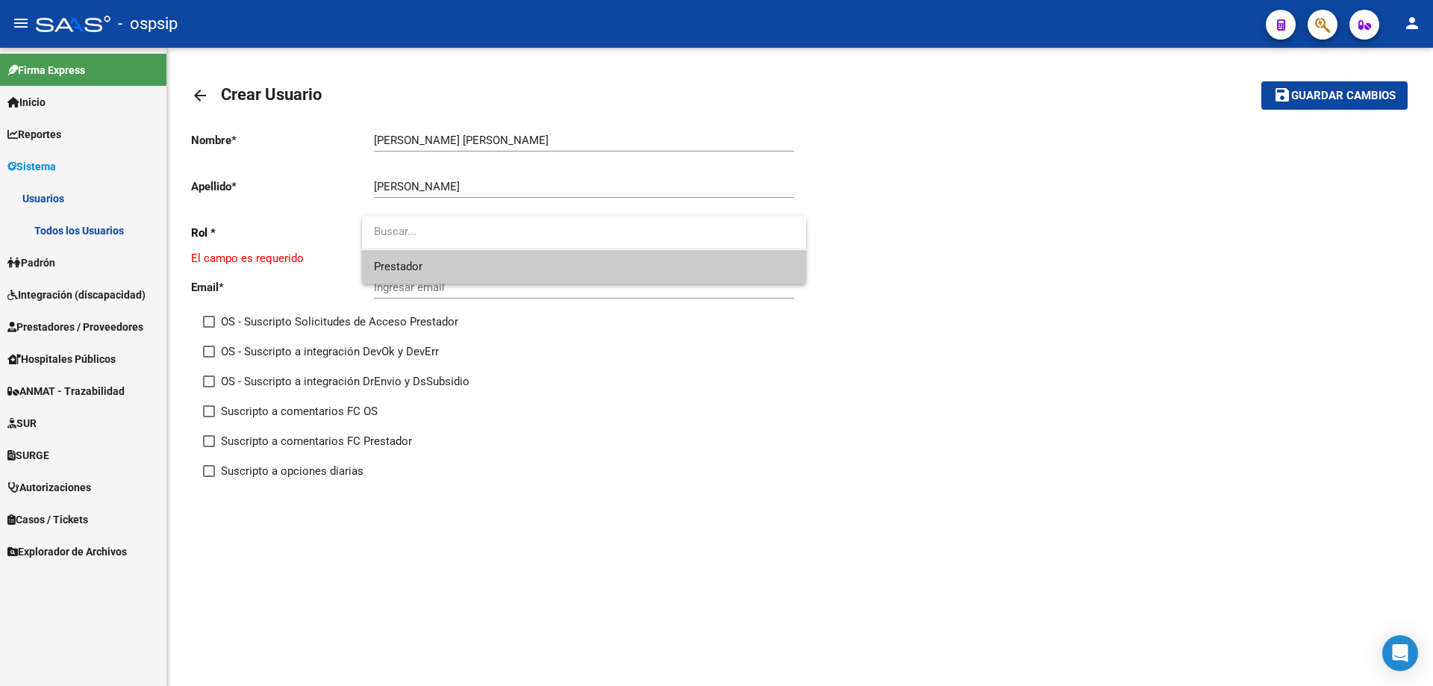
click at [424, 258] on span "Prestador" at bounding box center [584, 267] width 420 height 34
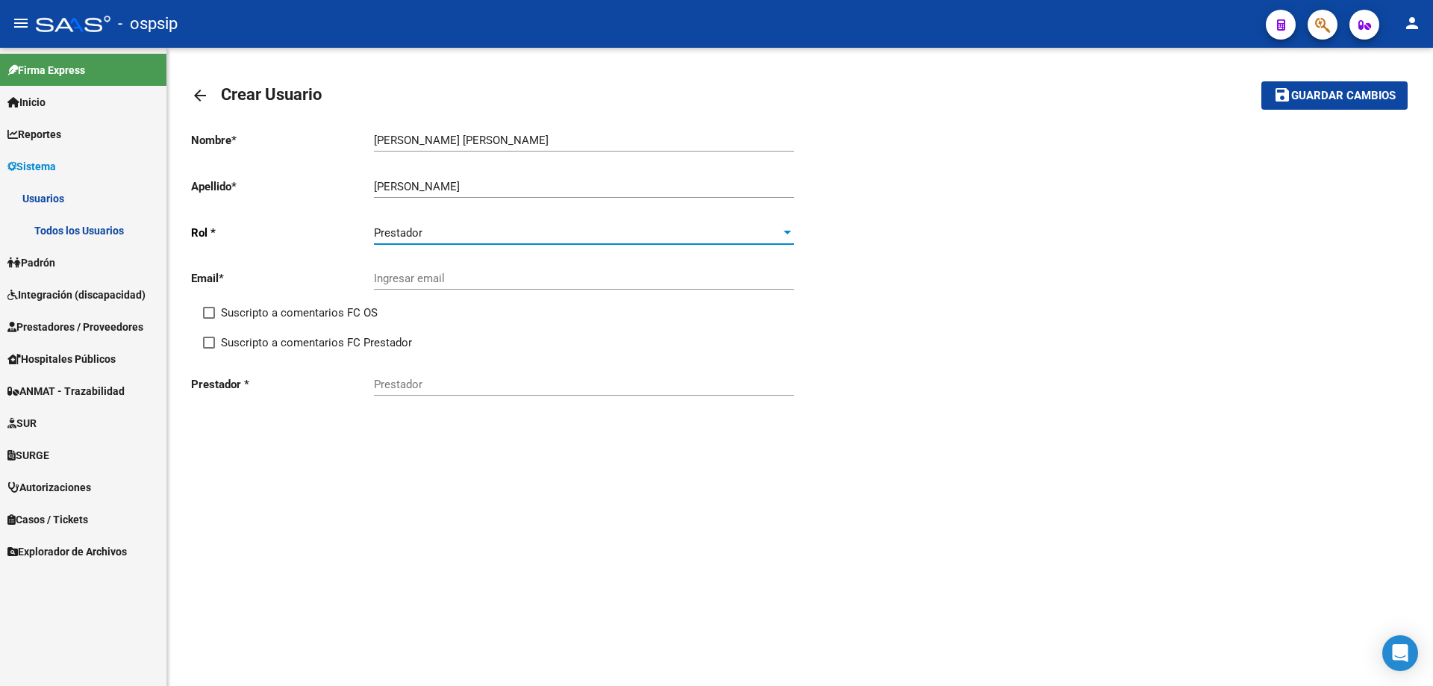
click at [432, 275] on input "Ingresar email" at bounding box center [584, 278] width 420 height 13
click at [400, 279] on input "Ingresar email" at bounding box center [584, 278] width 420 height 13
paste input "[PERSON_NAME][EMAIL_ADDRESS][DOMAIN_NAME]"
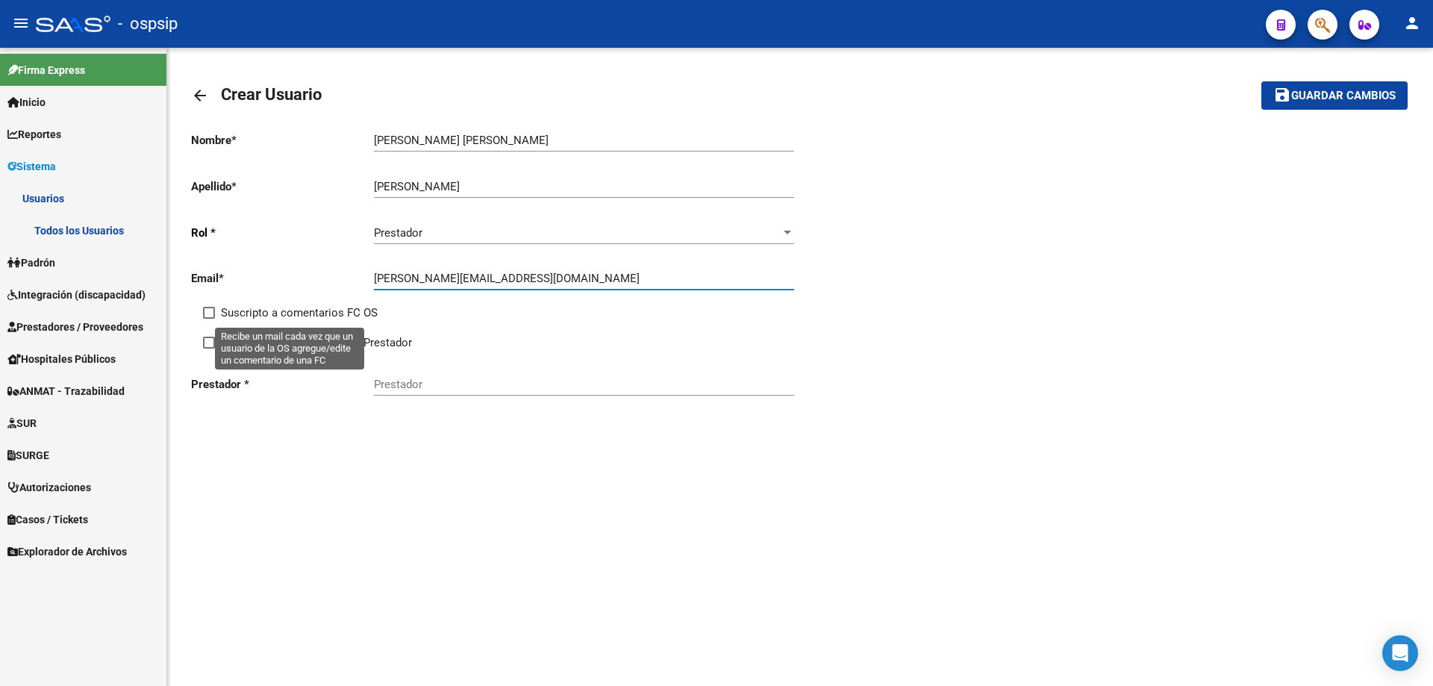
type input "[PERSON_NAME][EMAIL_ADDRESS][DOMAIN_NAME]"
click at [208, 308] on span at bounding box center [209, 313] width 12 height 12
click at [208, 319] on input "Suscripto a comentarios FC OS" at bounding box center [208, 319] width 1 height 1
checkbox input "true"
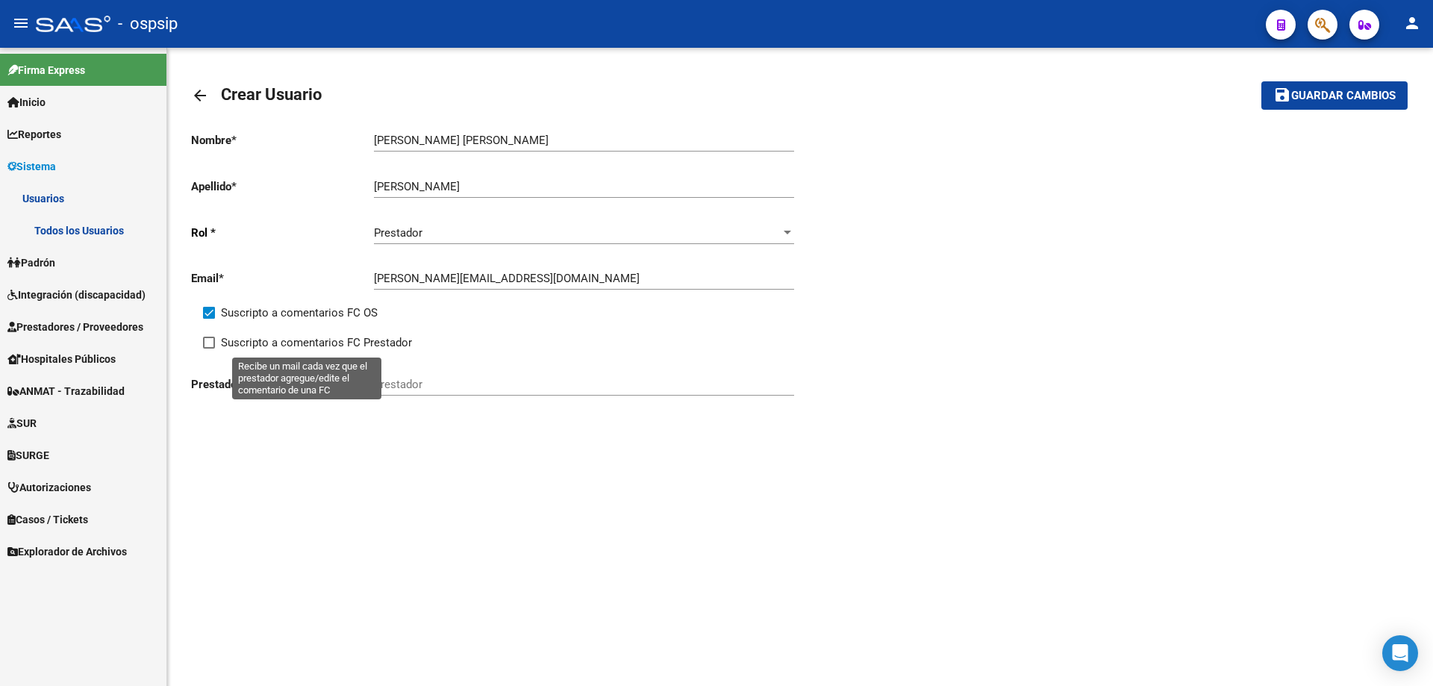
click at [214, 343] on span at bounding box center [209, 343] width 12 height 12
click at [209, 349] on input "Suscripto a comentarios FC Prestador" at bounding box center [208, 349] width 1 height 1
checkbox input "true"
click at [440, 379] on input "Prestador" at bounding box center [584, 384] width 420 height 13
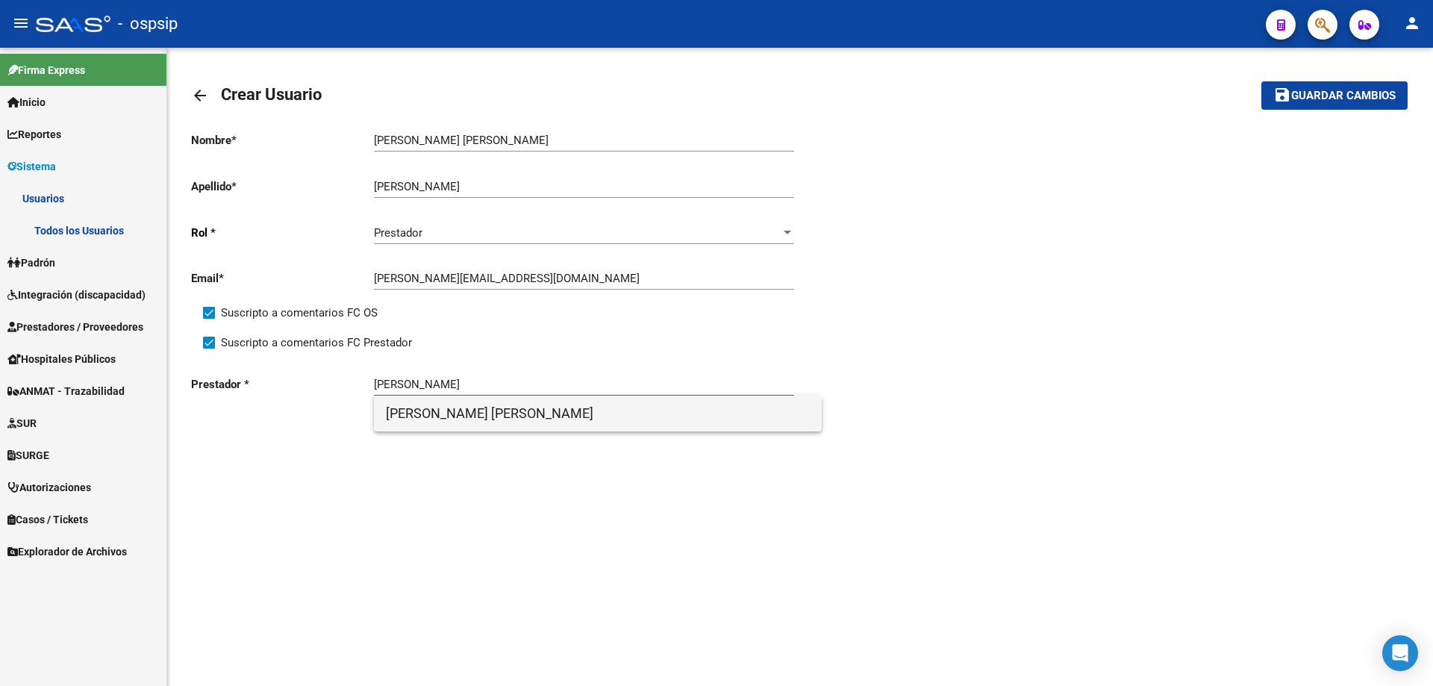
click at [489, 419] on span "[PERSON_NAME] [PERSON_NAME]" at bounding box center [598, 414] width 424 height 36
type input "[PERSON_NAME] [PERSON_NAME]"
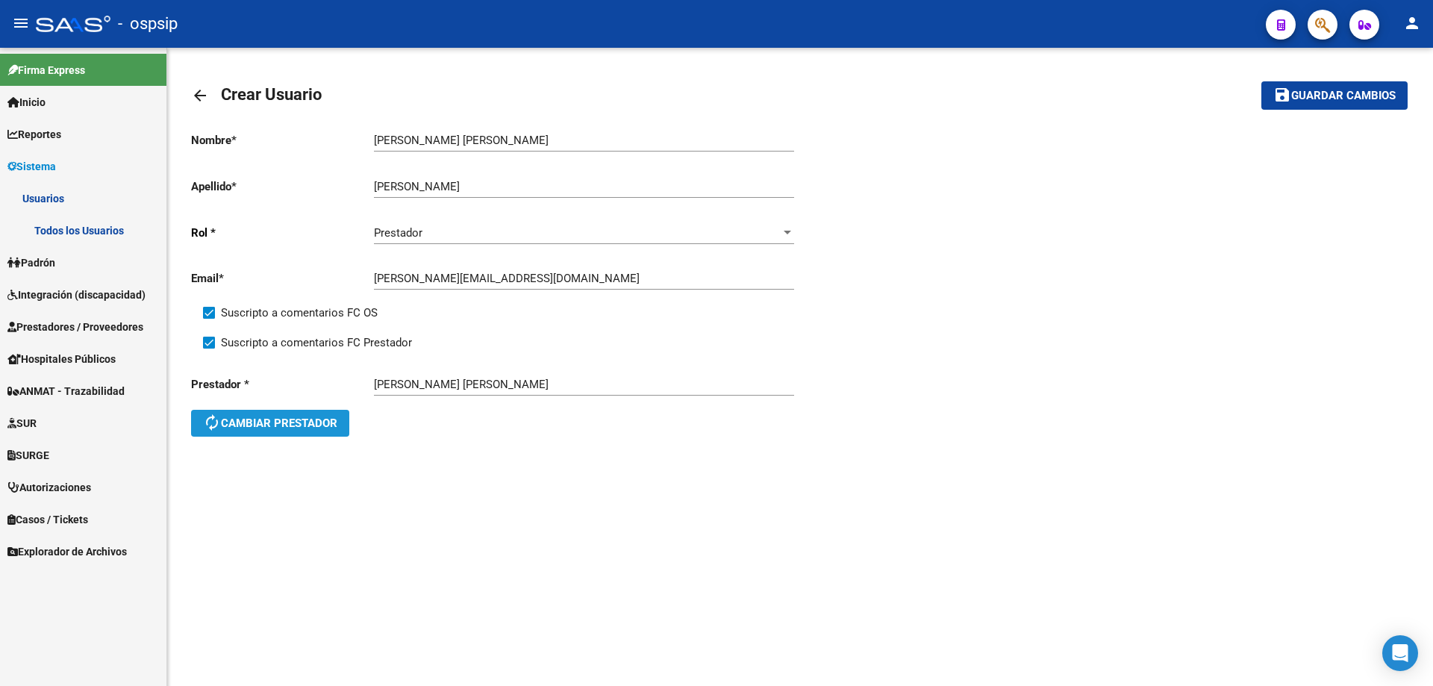
click at [253, 420] on span "autorenew Cambiar prestador" at bounding box center [270, 423] width 134 height 13
click at [430, 377] on div "Prestador" at bounding box center [584, 380] width 420 height 32
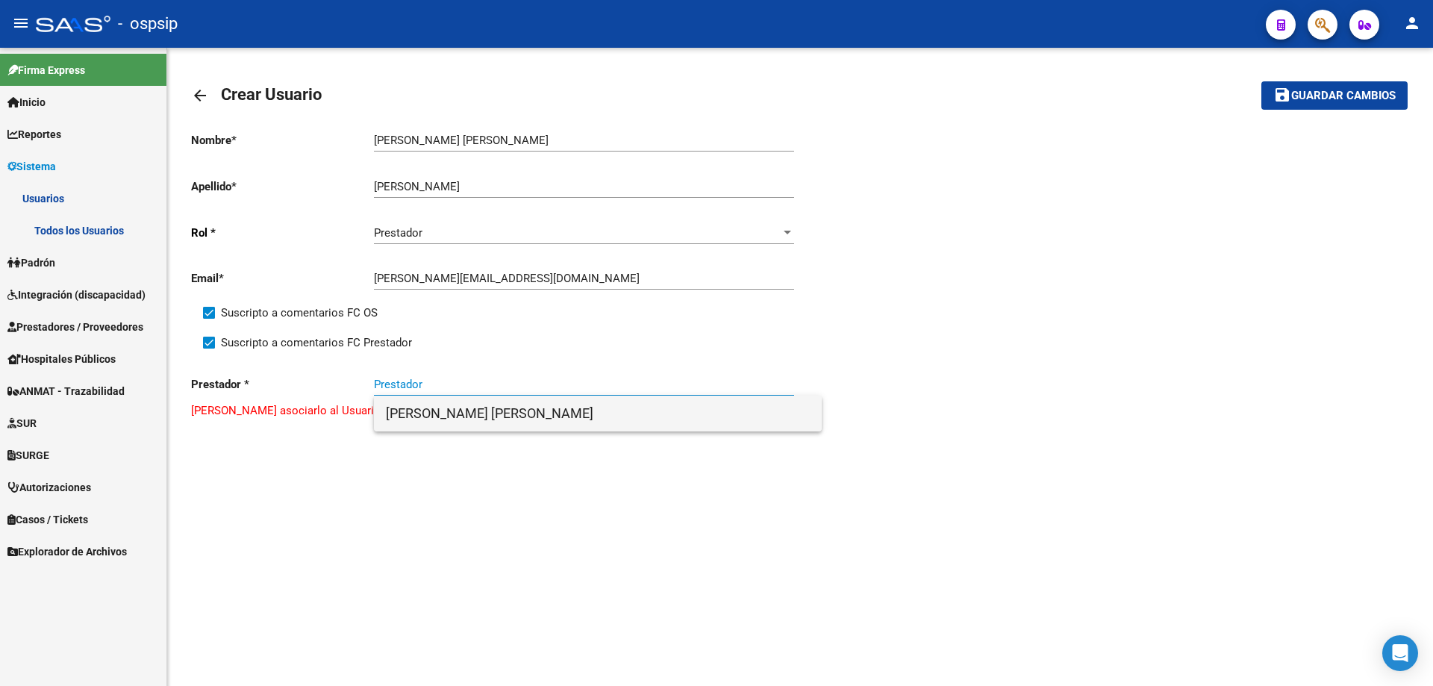
click at [449, 404] on span "[PERSON_NAME] [PERSON_NAME]" at bounding box center [598, 414] width 424 height 36
type input "[PERSON_NAME] [PERSON_NAME]"
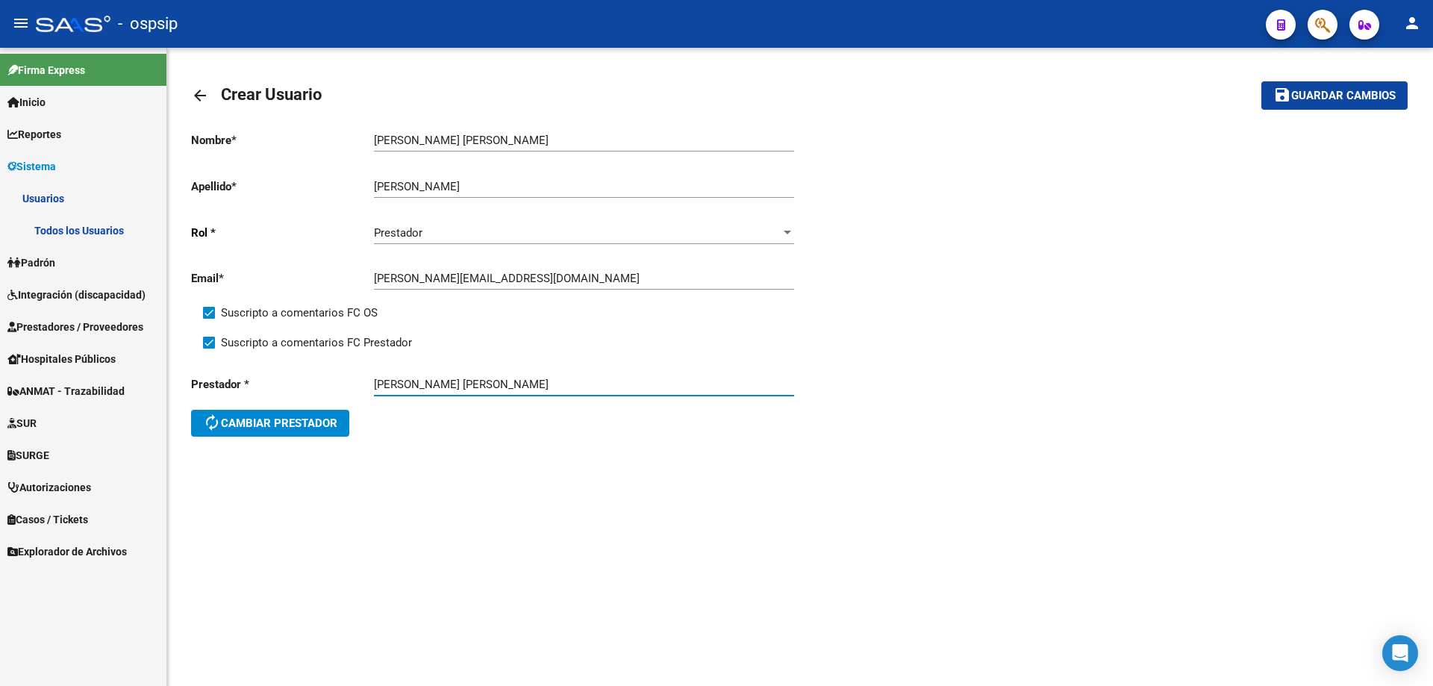
click at [1385, 92] on span "Guardar cambios" at bounding box center [1344, 96] width 105 height 13
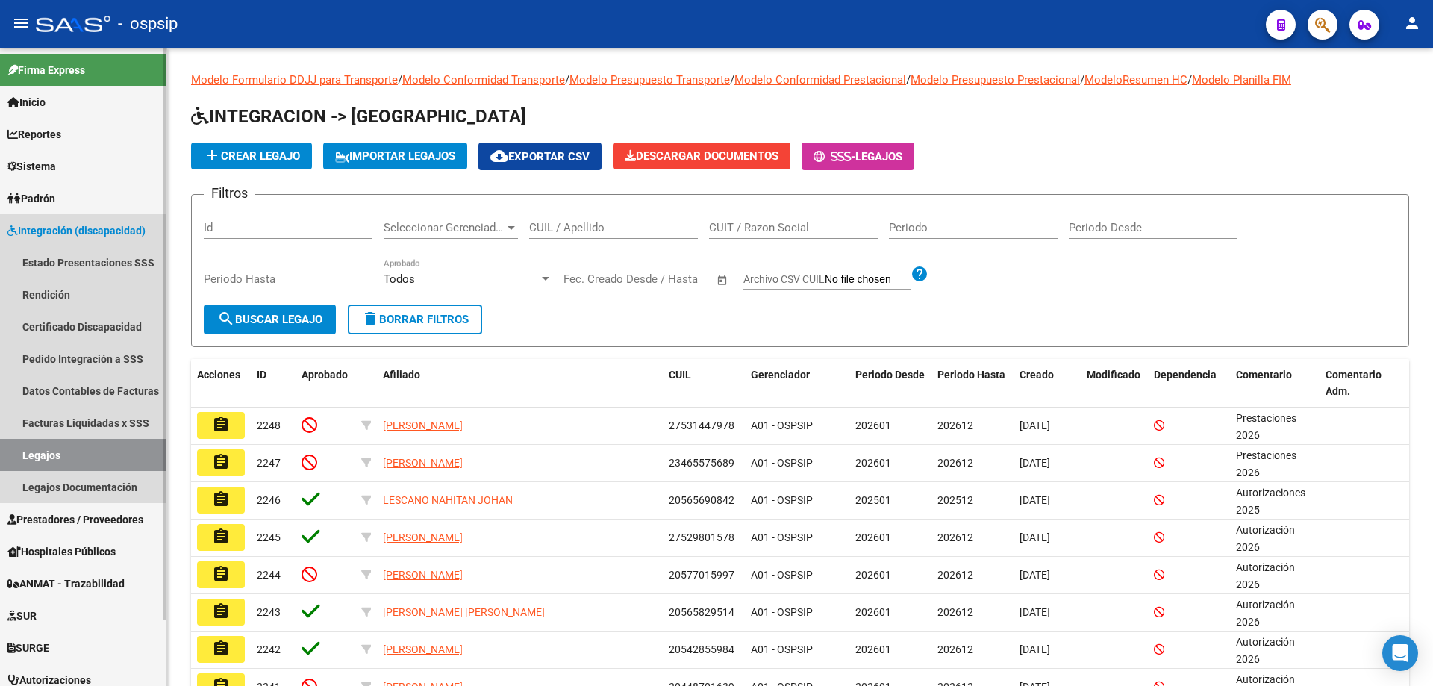
click at [66, 454] on link "Legajos" at bounding box center [83, 455] width 166 height 32
